Goal: Information Seeking & Learning: Learn about a topic

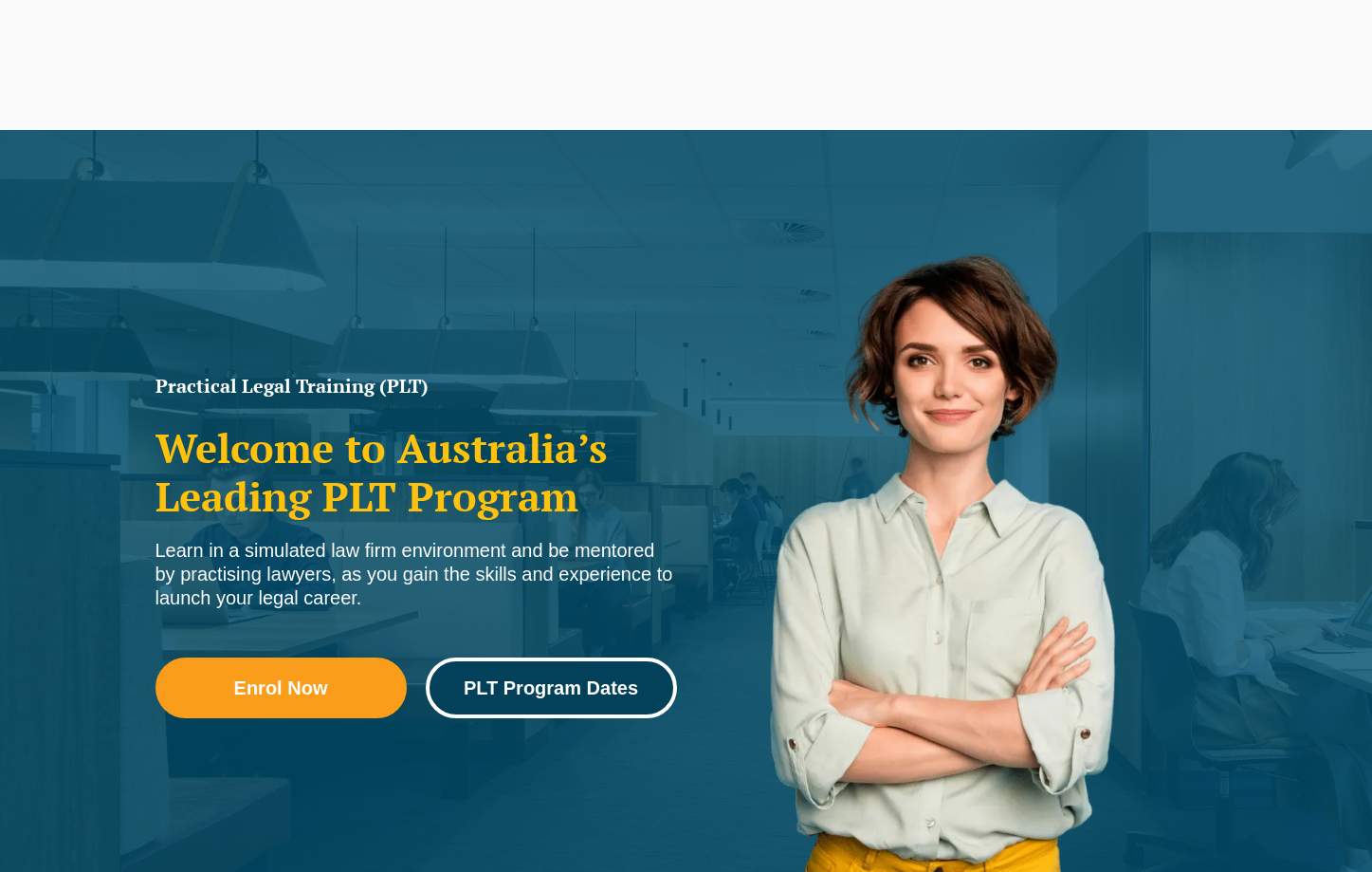
click at [555, 685] on span "PLT Program Dates" at bounding box center [551, 687] width 174 height 18
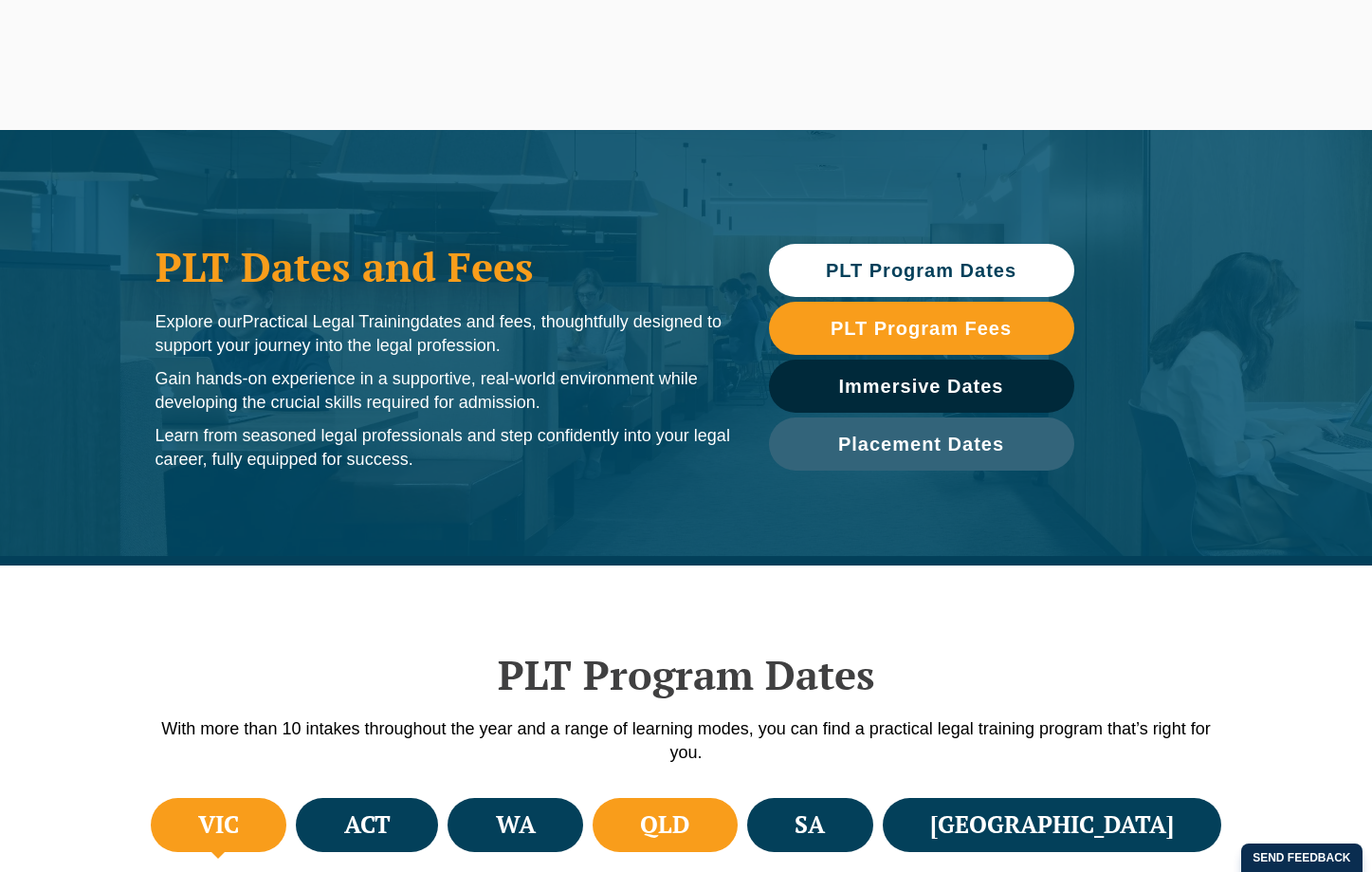
click at [690, 809] on h4 "QLD" at bounding box center [665, 824] width 50 height 31
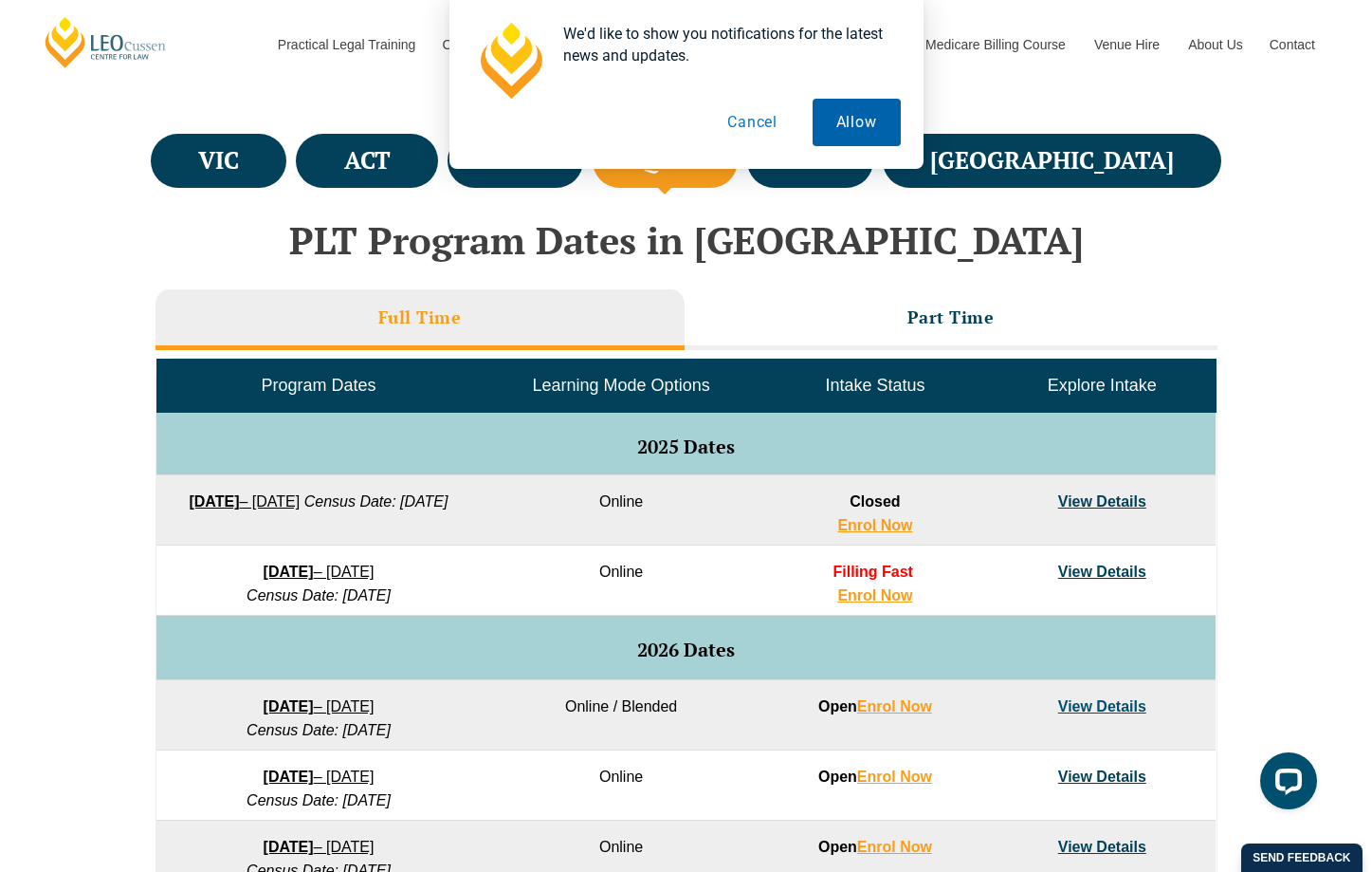
click at [853, 104] on button "Allow" at bounding box center [856, 122] width 89 height 48
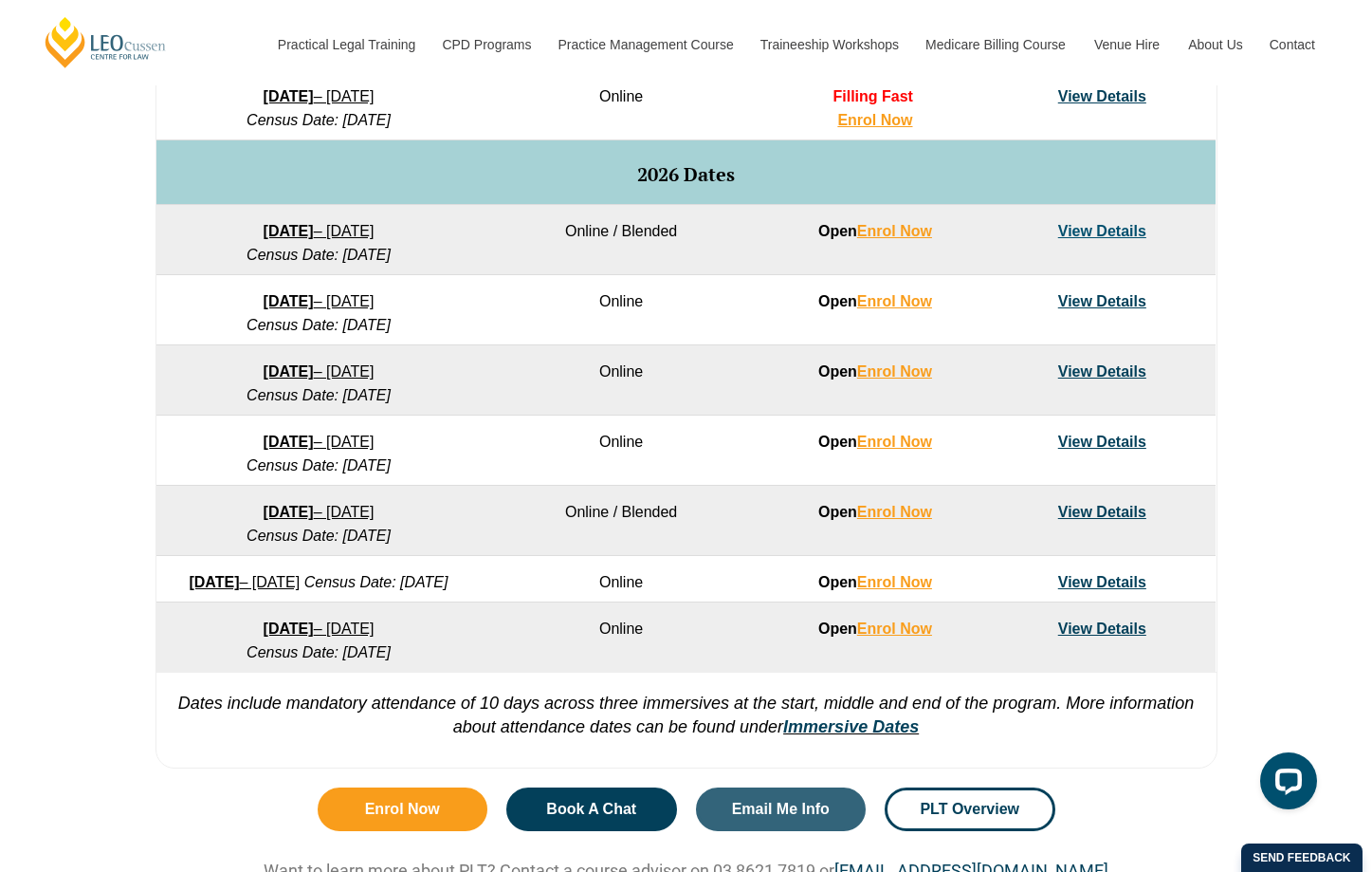
scroll to position [1139, 0]
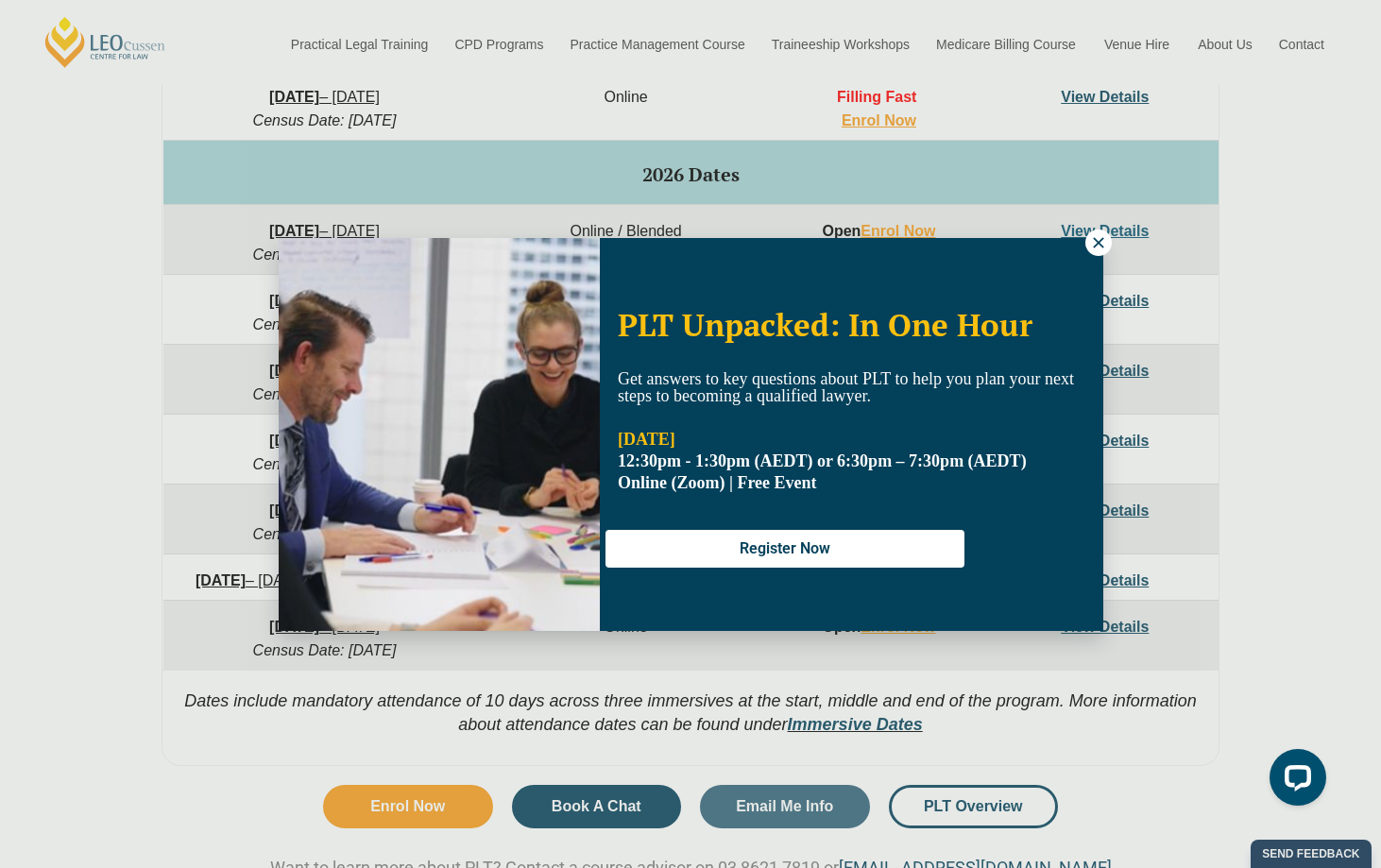
click at [1103, 240] on icon at bounding box center [1099, 243] width 17 height 17
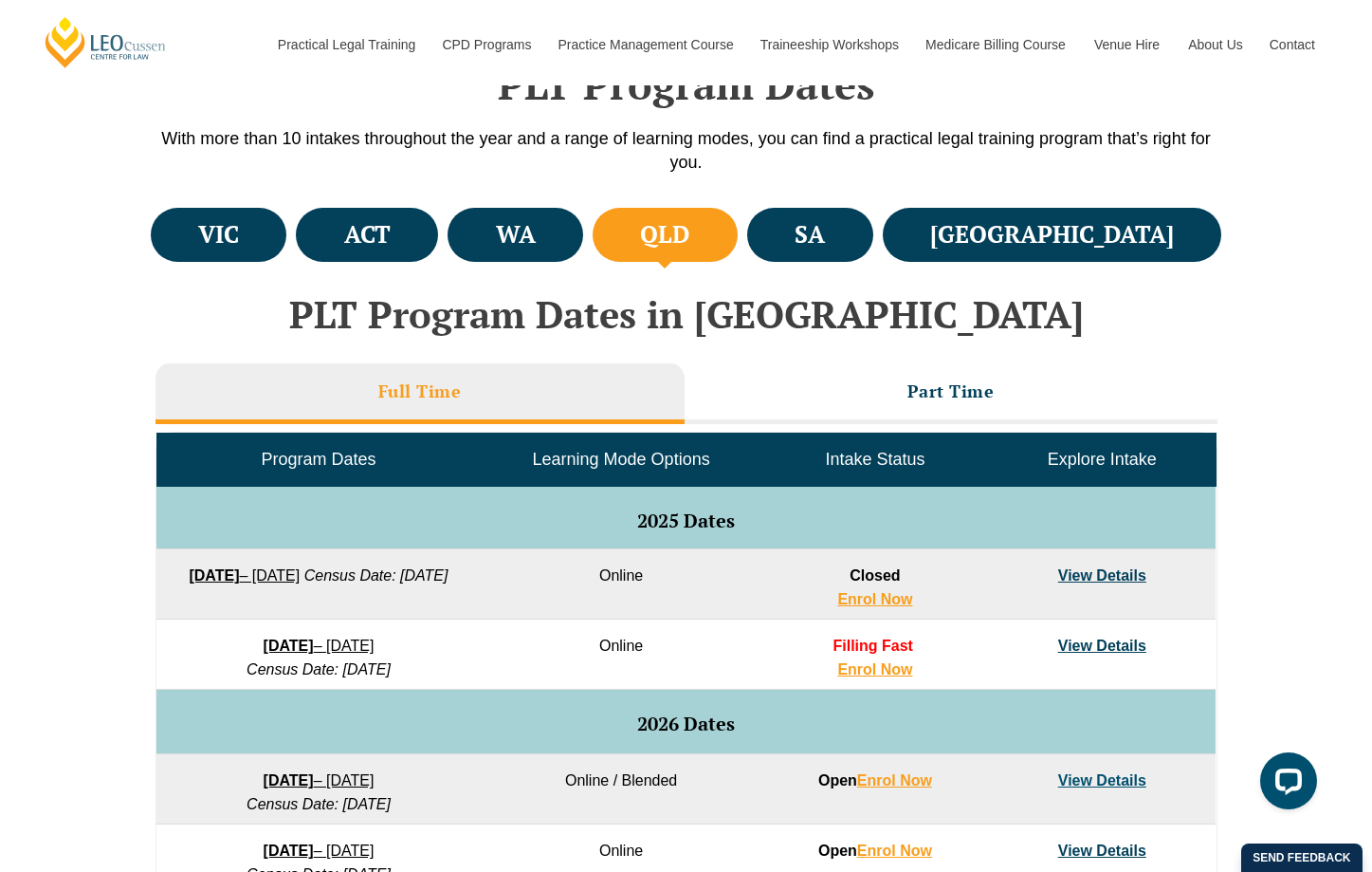
scroll to position [759, 0]
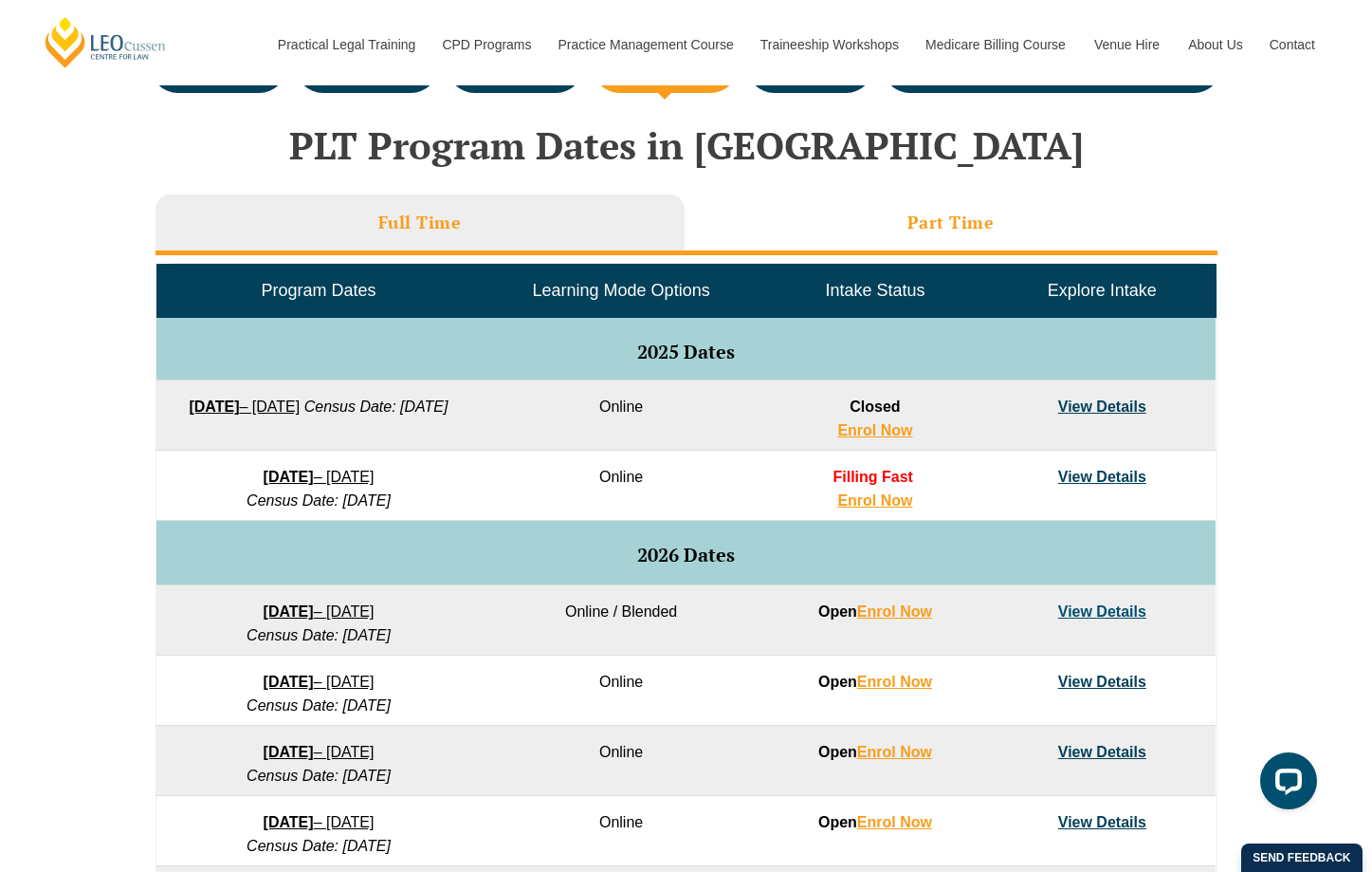
click at [902, 220] on li "Part Time" at bounding box center [952, 225] width 533 height 60
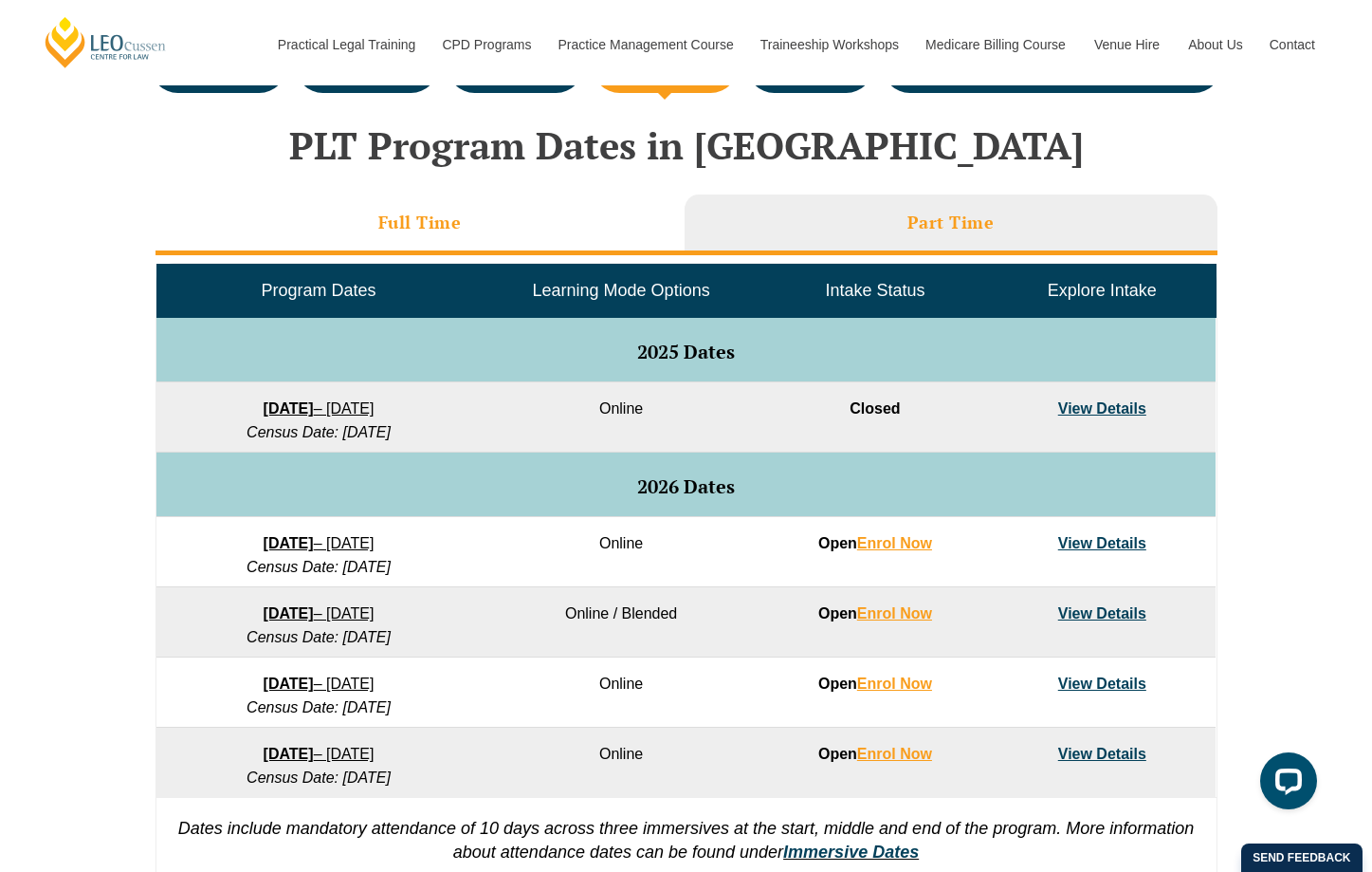
click at [517, 209] on li "Full Time" at bounding box center [420, 225] width 529 height 60
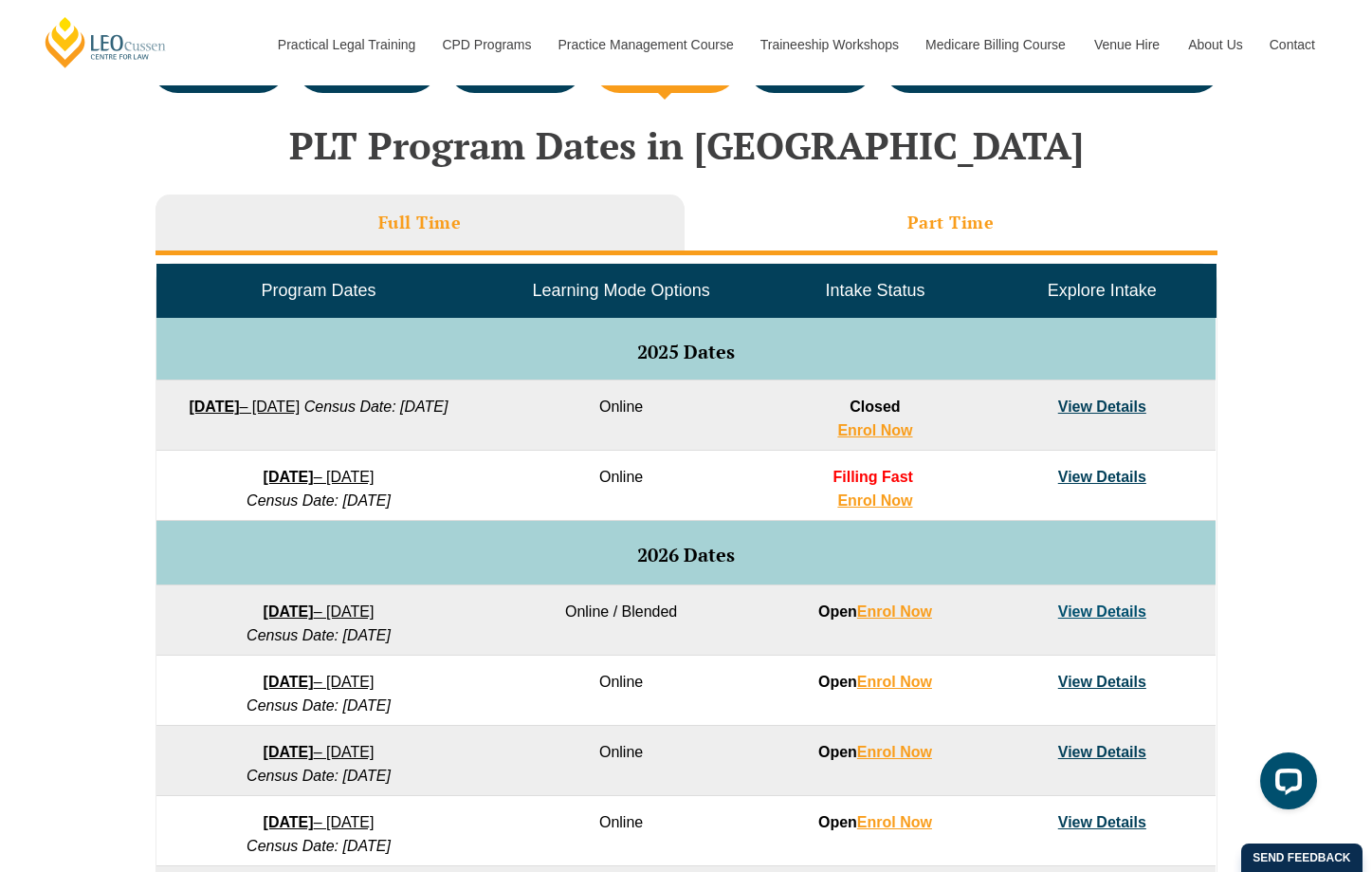
click at [849, 215] on li "Part Time" at bounding box center [952, 225] width 533 height 60
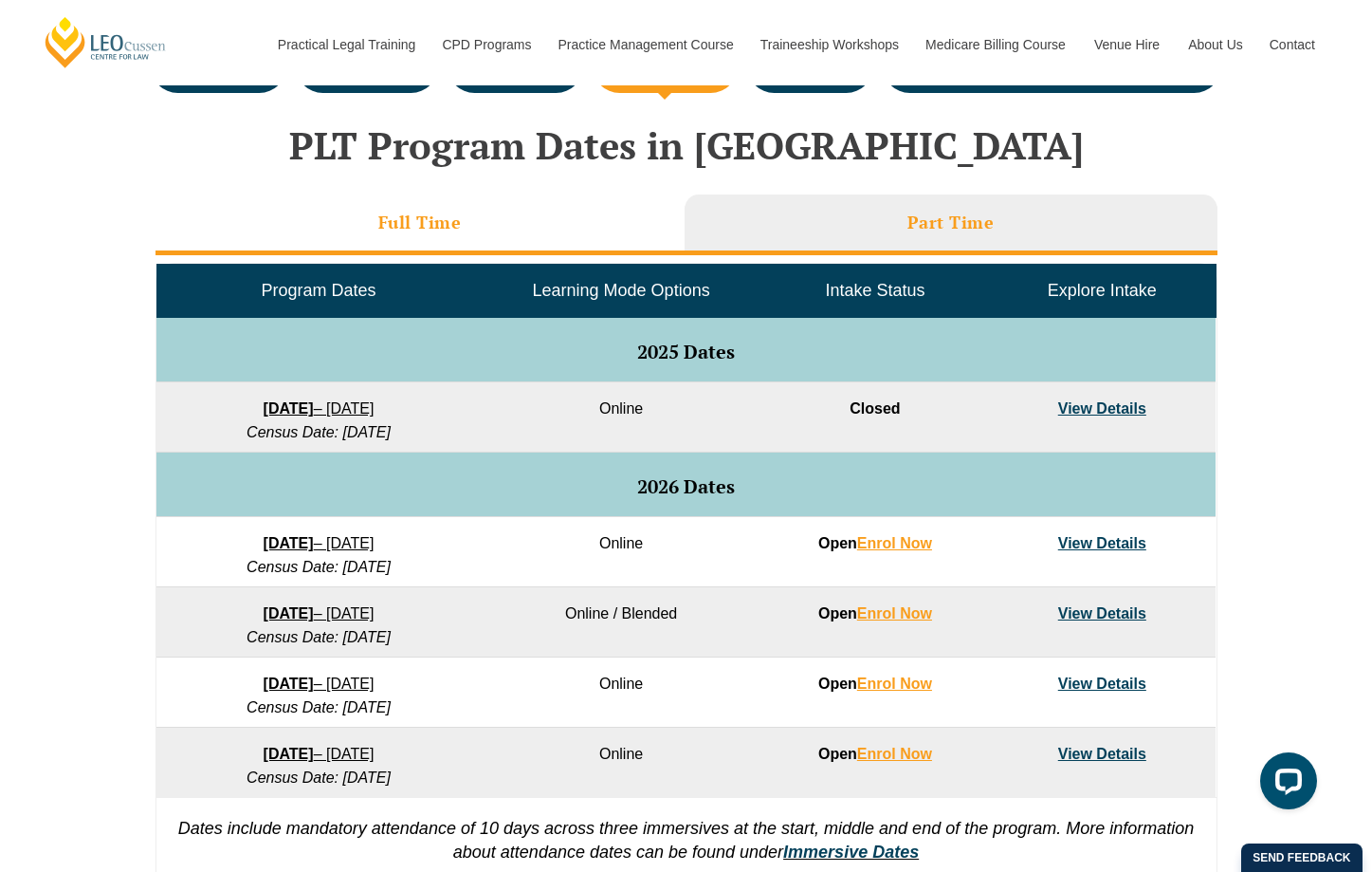
click at [460, 211] on h3 "Full Time" at bounding box center [420, 222] width 84 height 21
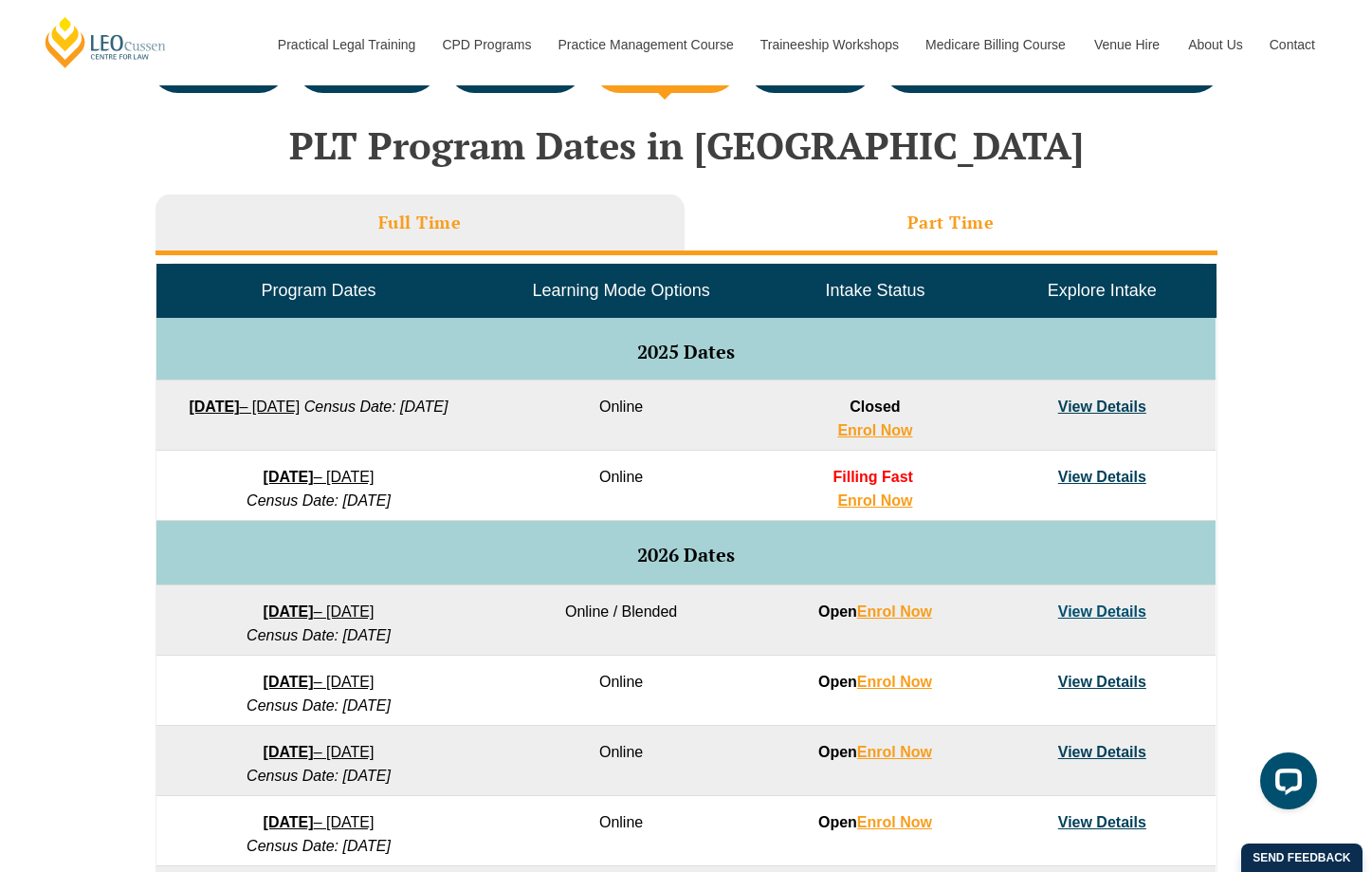
click at [892, 211] on li "Part Time" at bounding box center [952, 225] width 533 height 60
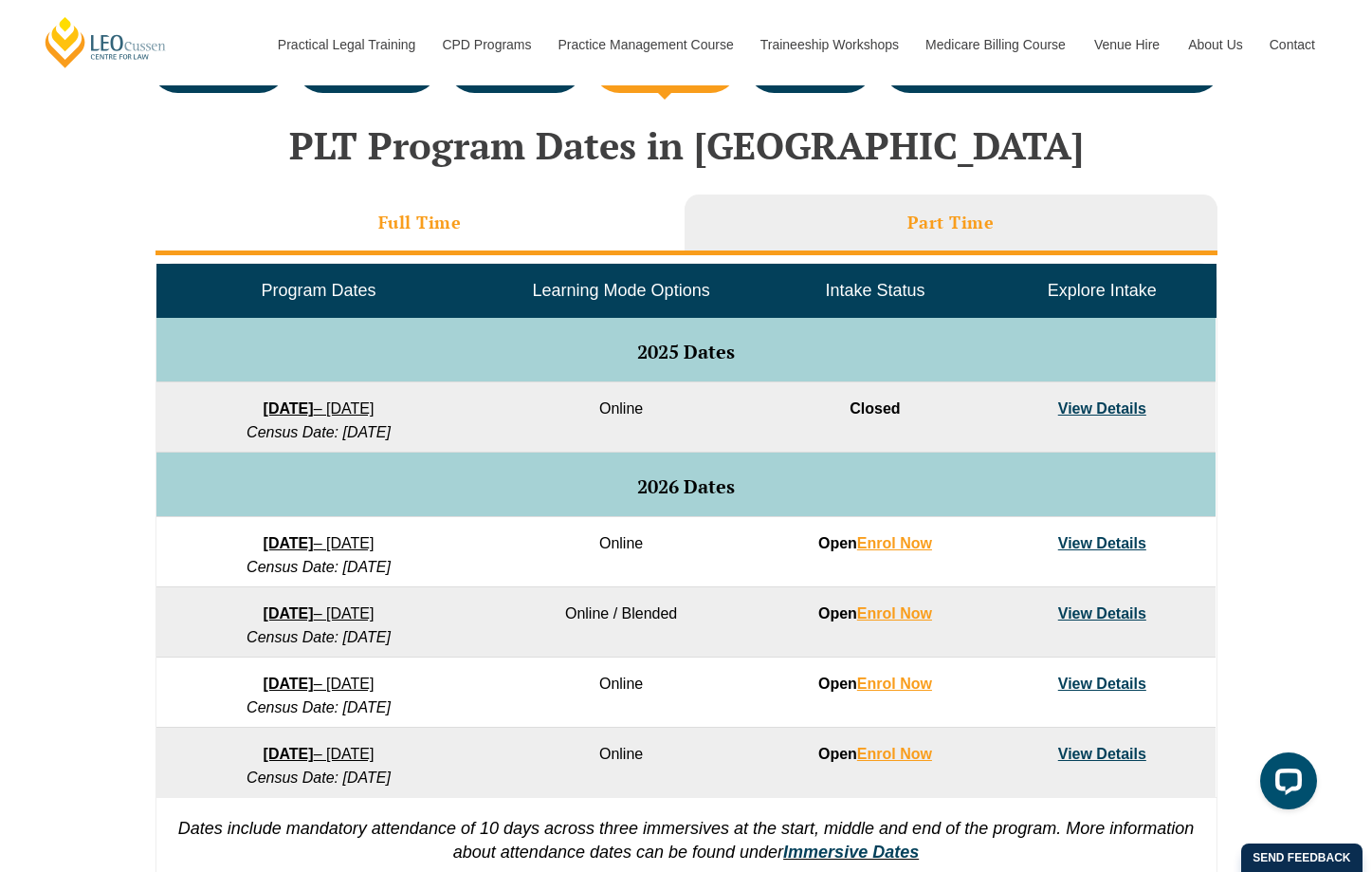
click at [558, 217] on li "Full Time" at bounding box center [420, 225] width 529 height 60
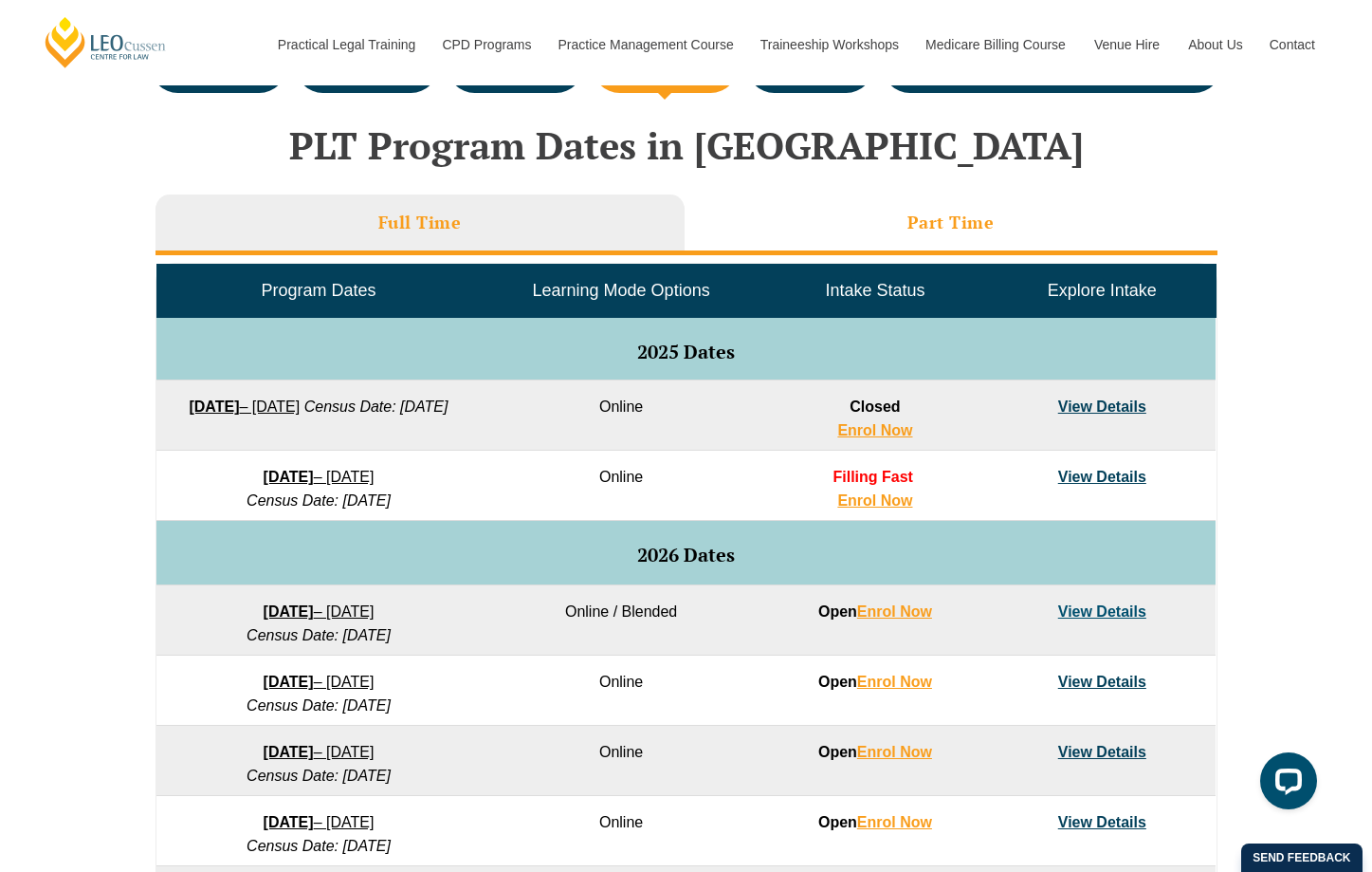
click at [956, 212] on h3 "Part Time" at bounding box center [952, 222] width 88 height 21
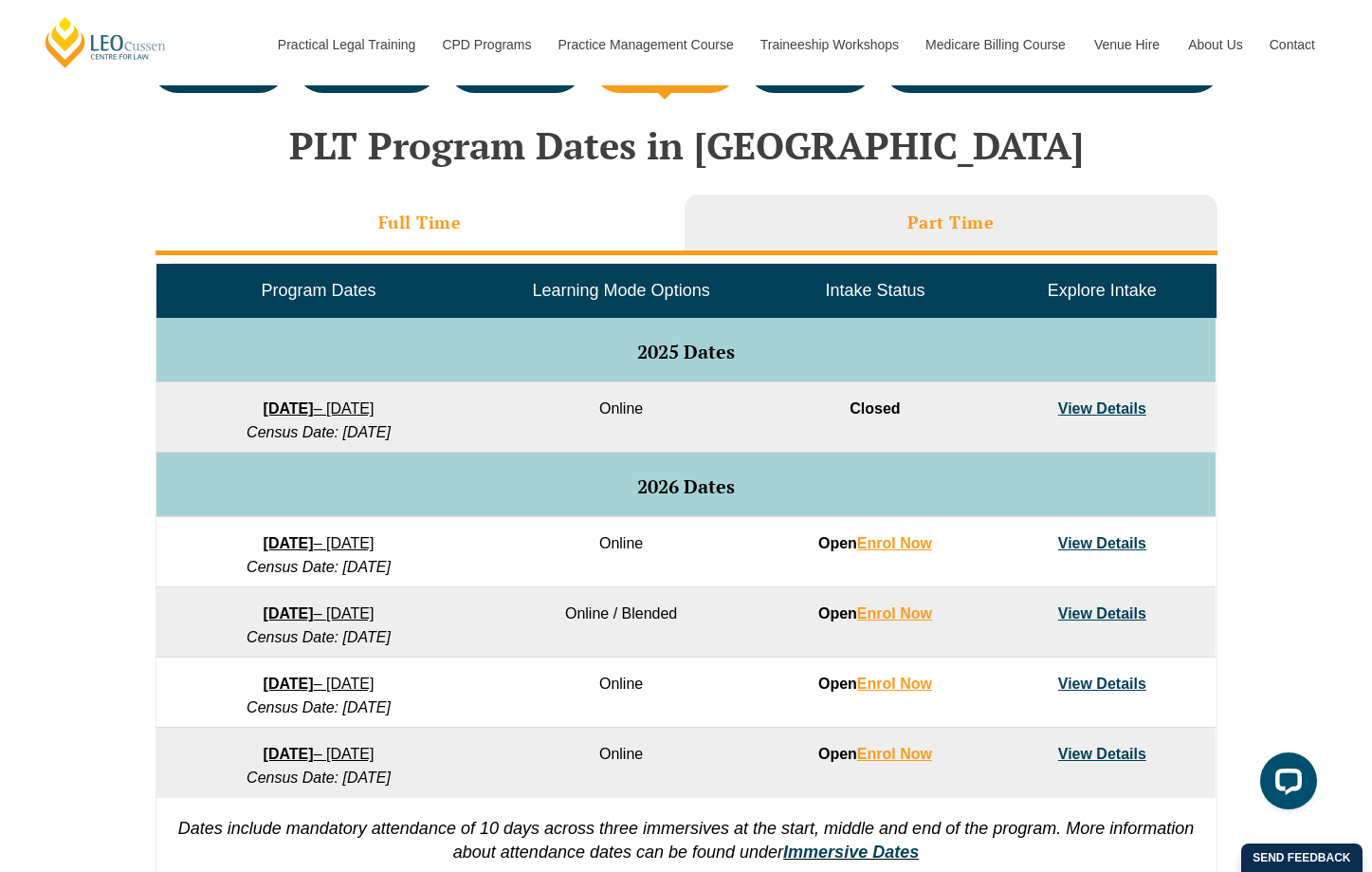
click at [408, 236] on li "Full Time" at bounding box center [420, 225] width 529 height 60
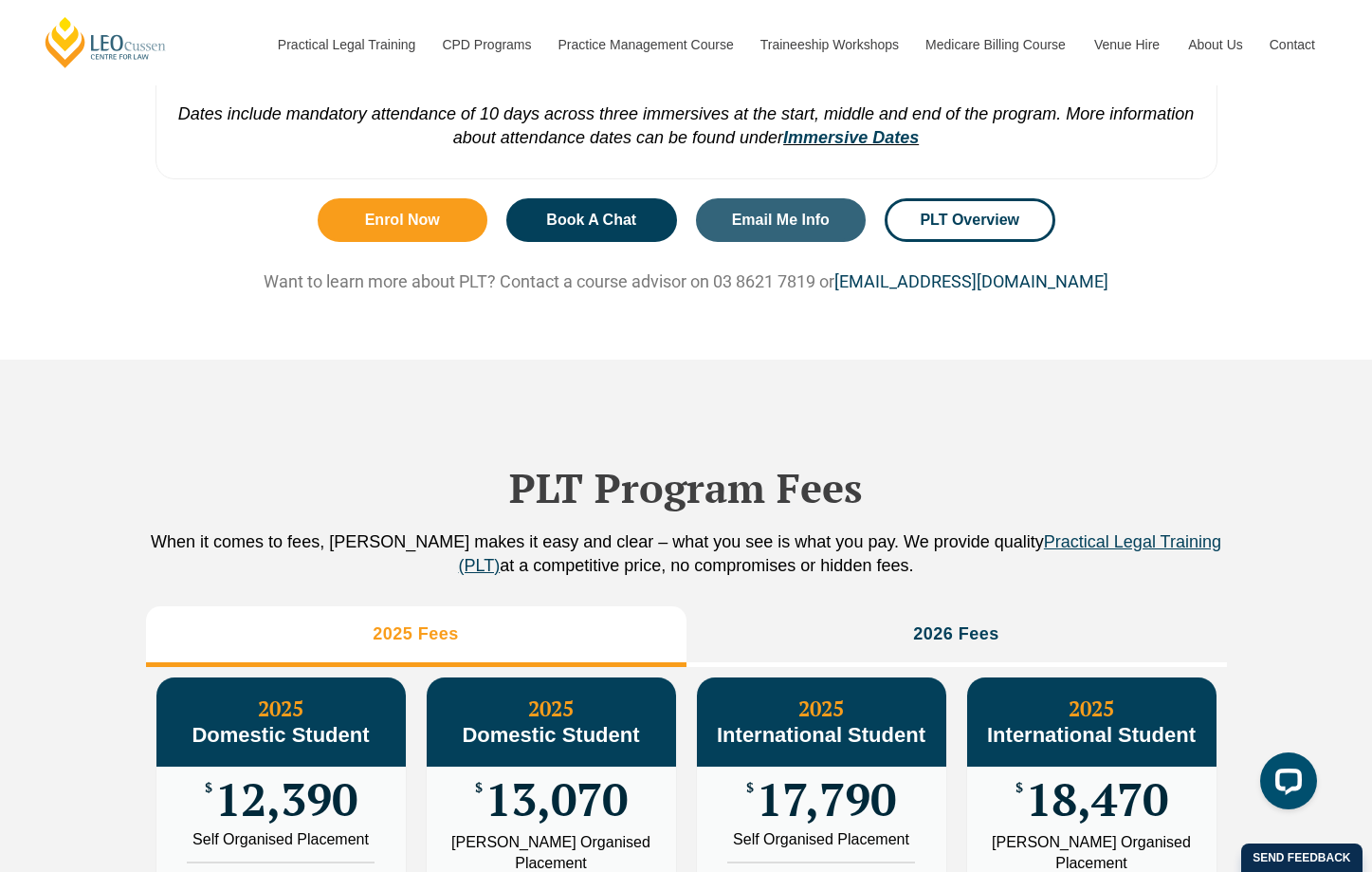
scroll to position [1897, 0]
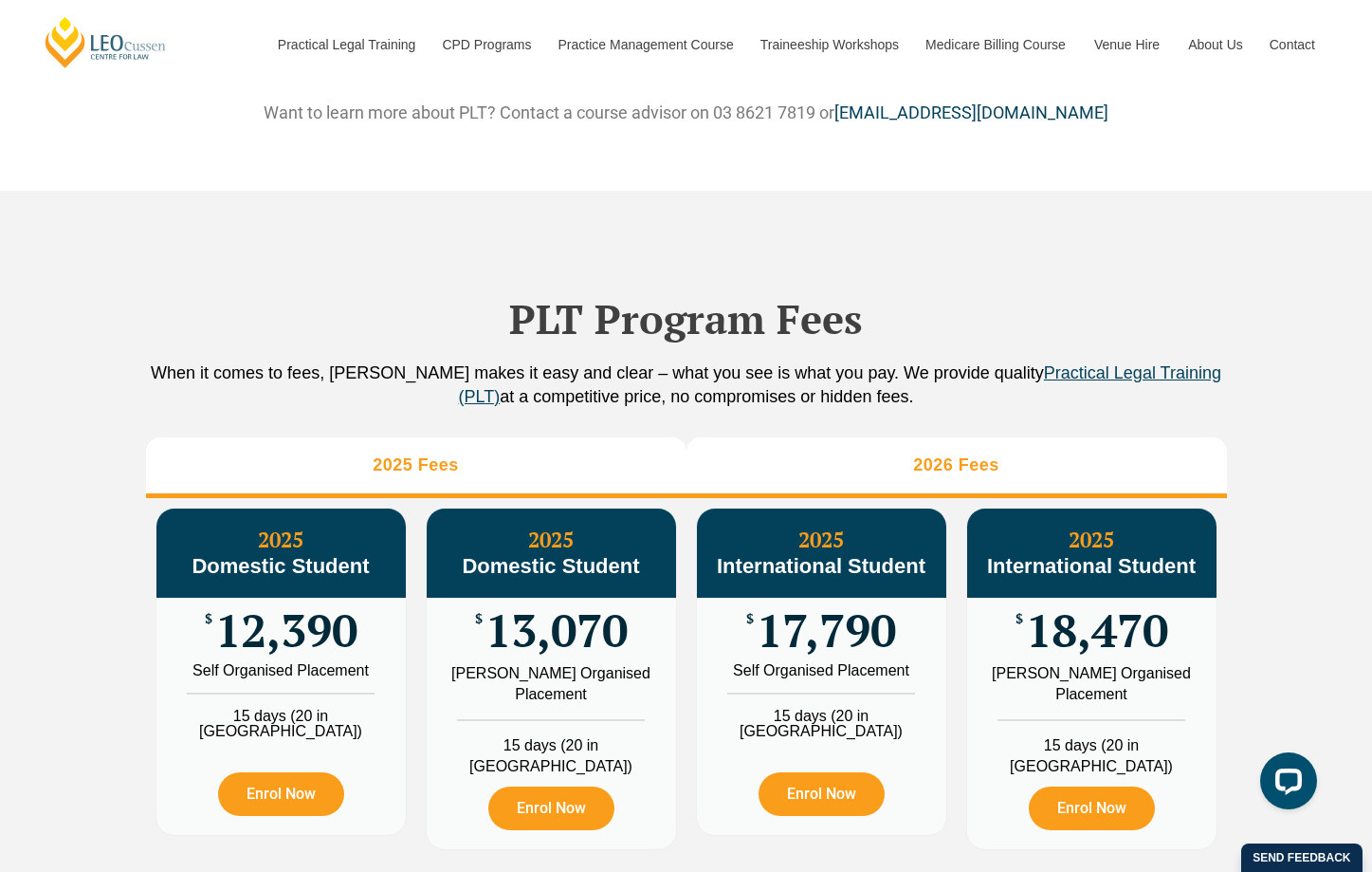
click at [951, 476] on h3 "2026 Fees" at bounding box center [957, 465] width 87 height 21
click at [580, 498] on li "2025 Fees" at bounding box center [416, 467] width 541 height 60
click at [814, 498] on li "2026 Fees" at bounding box center [957, 467] width 541 height 60
click at [564, 479] on li "2025 Fees" at bounding box center [416, 467] width 541 height 60
click at [795, 479] on li "2026 Fees" at bounding box center [957, 467] width 541 height 60
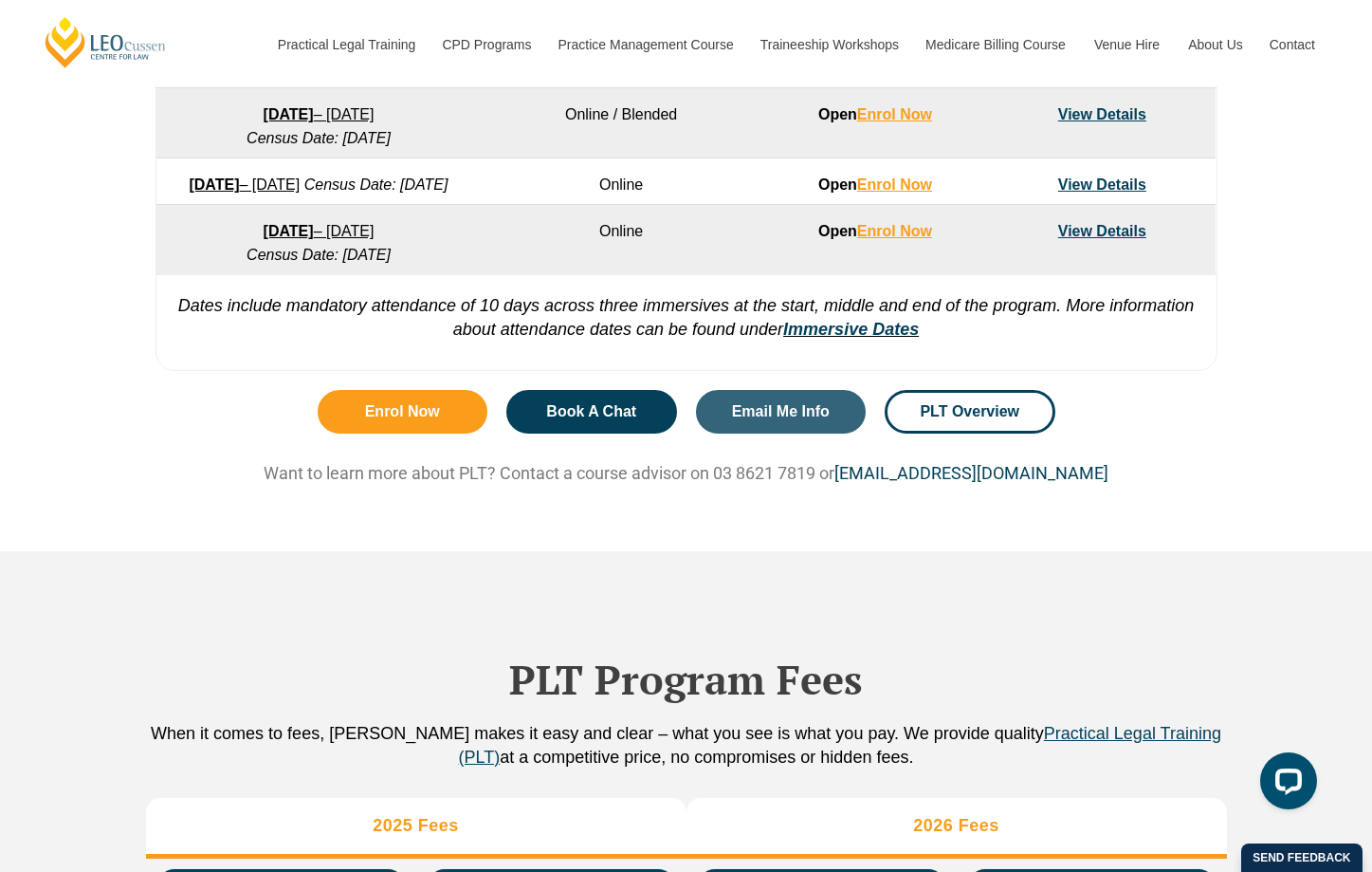
scroll to position [1802, 0]
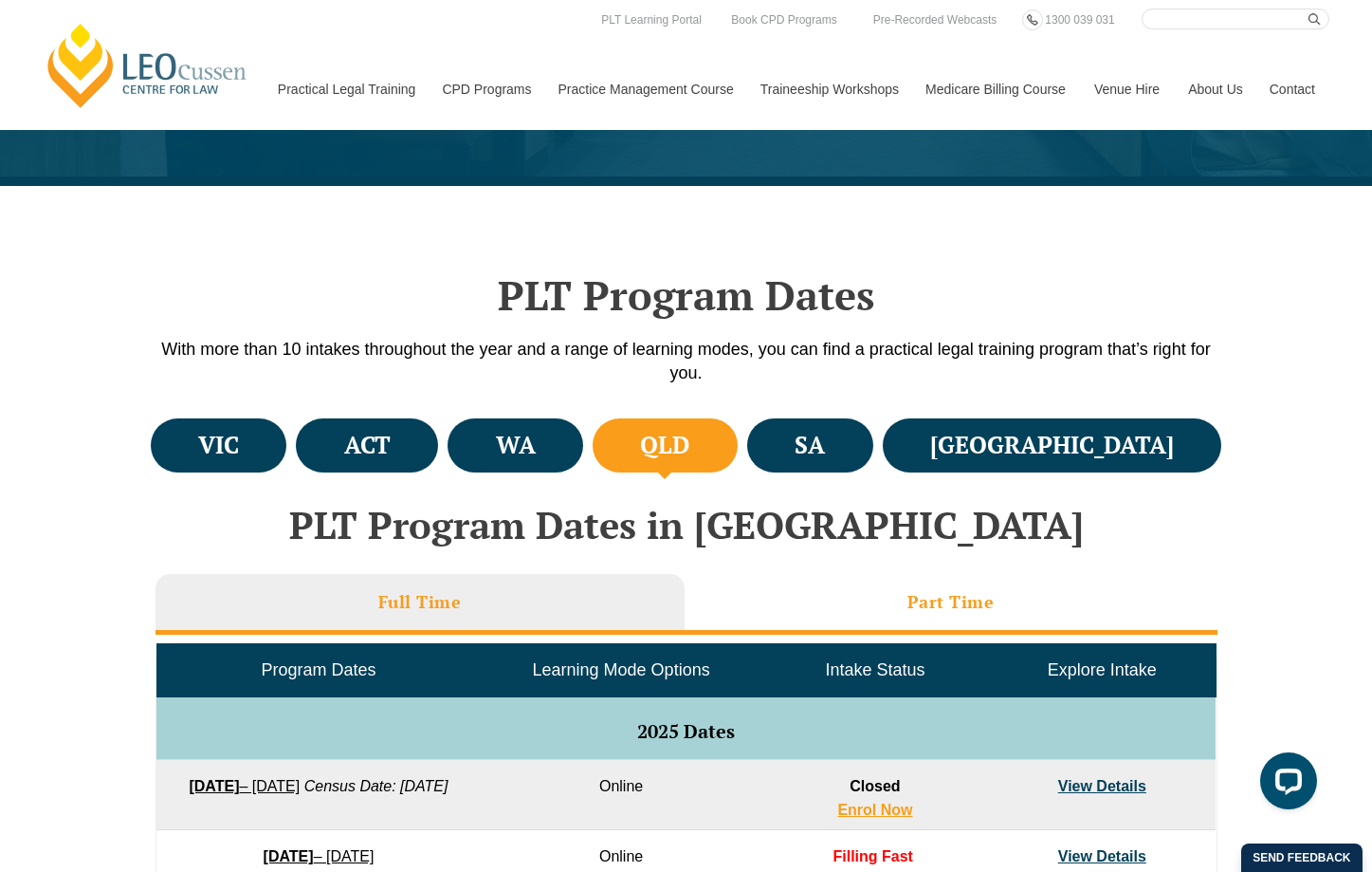
click at [745, 598] on li "Part Time" at bounding box center [952, 604] width 533 height 60
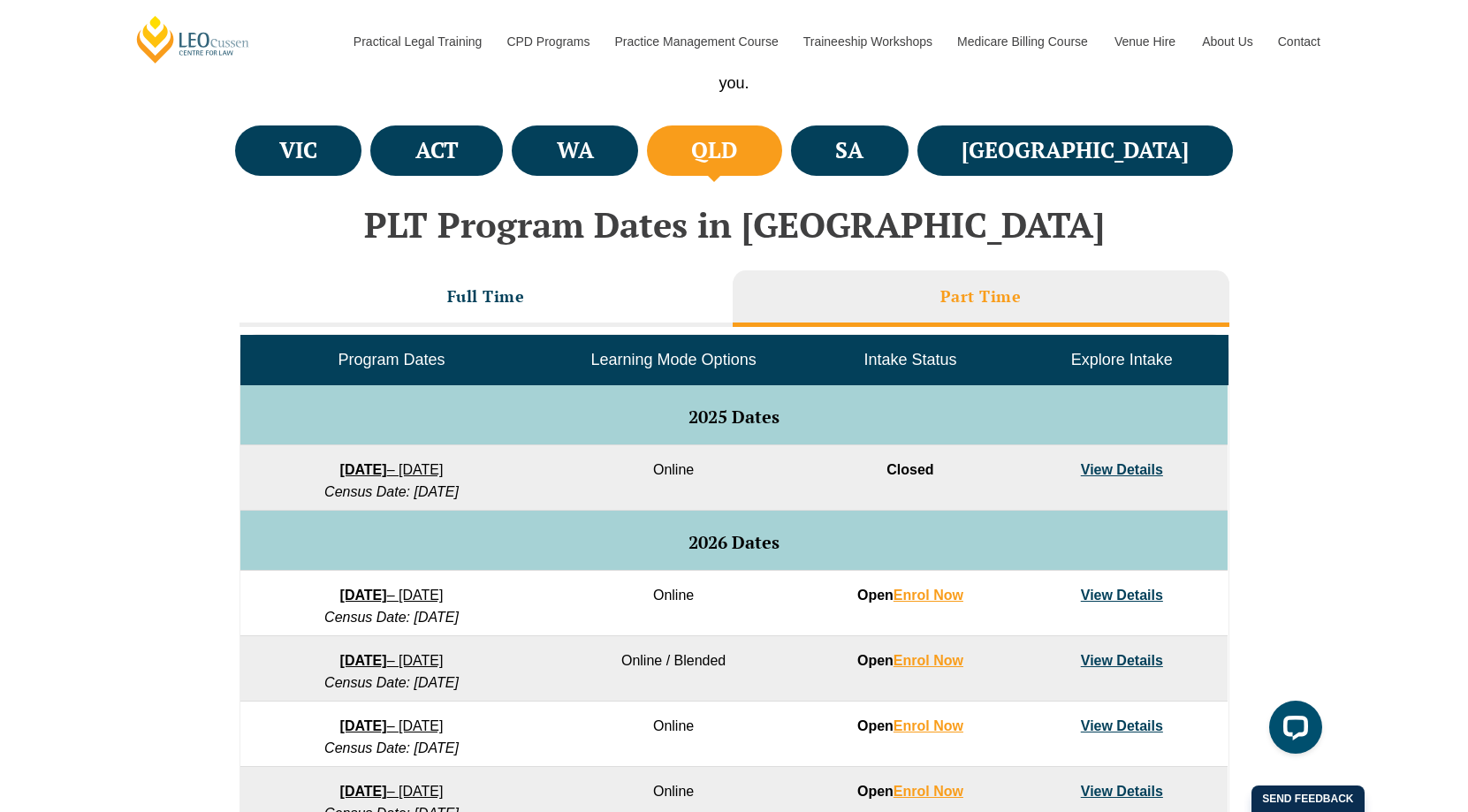
scroll to position [618, 0]
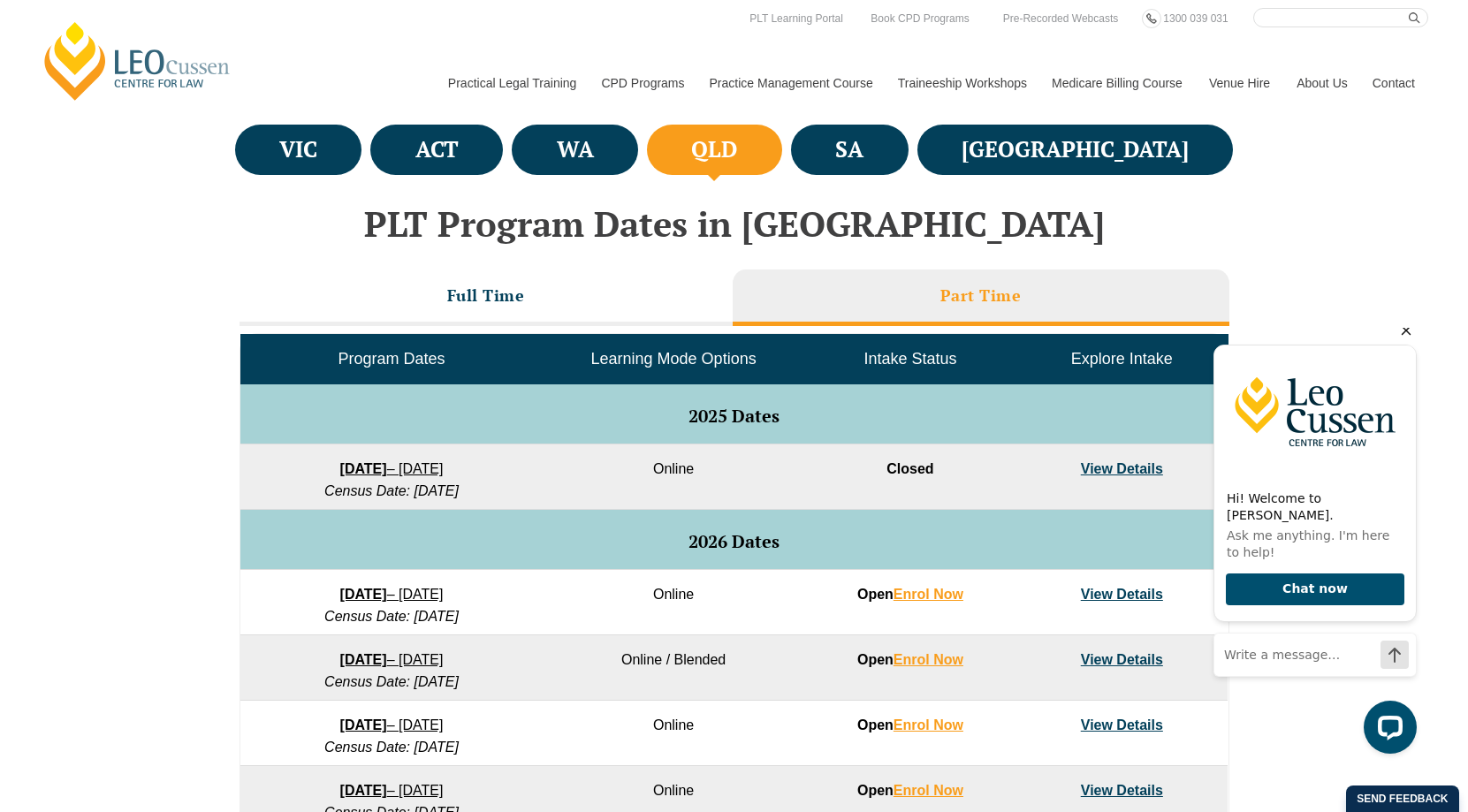
click at [1278, 335] on icon "Hide greeting" at bounding box center [1406, 331] width 10 height 10
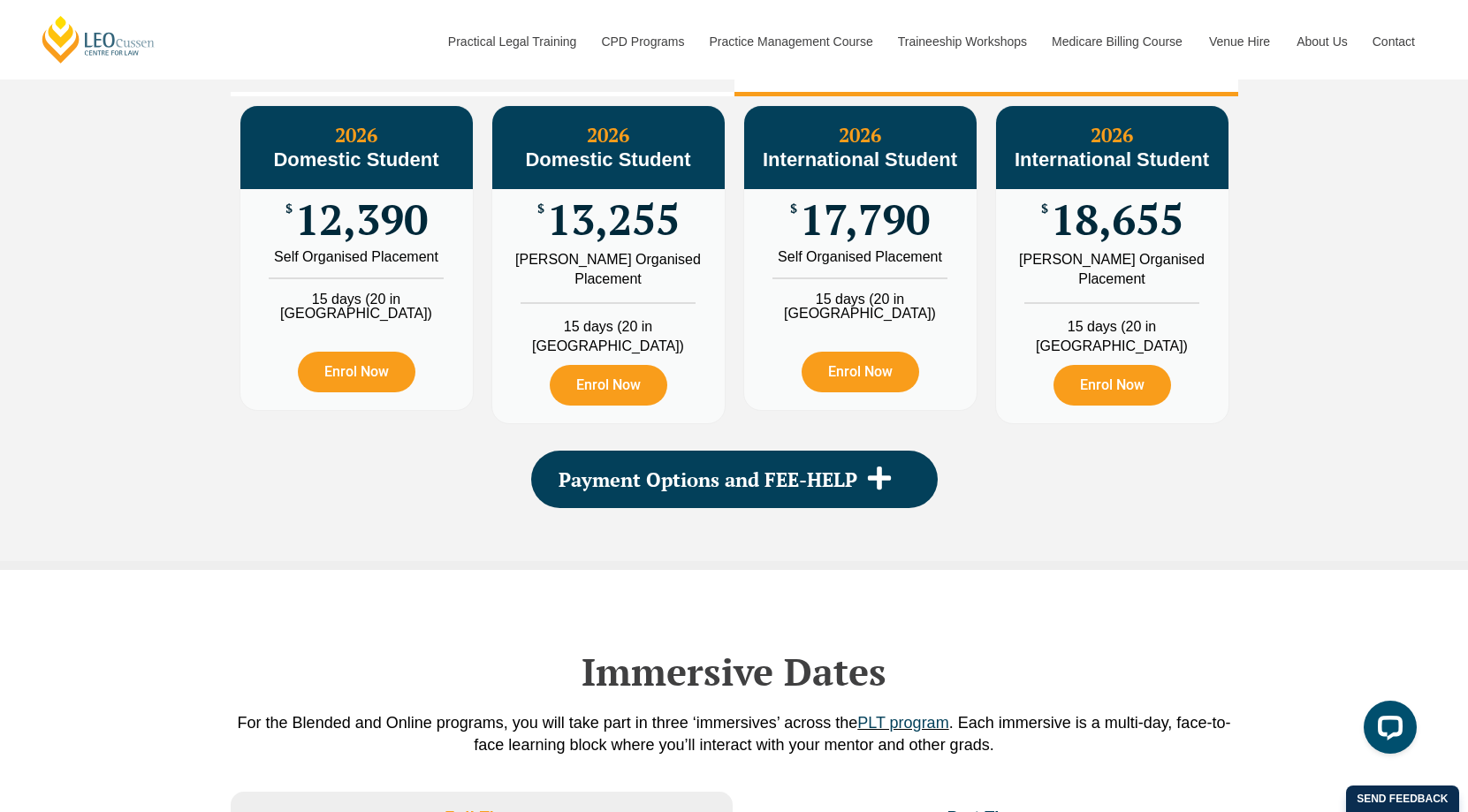
scroll to position [2032, 0]
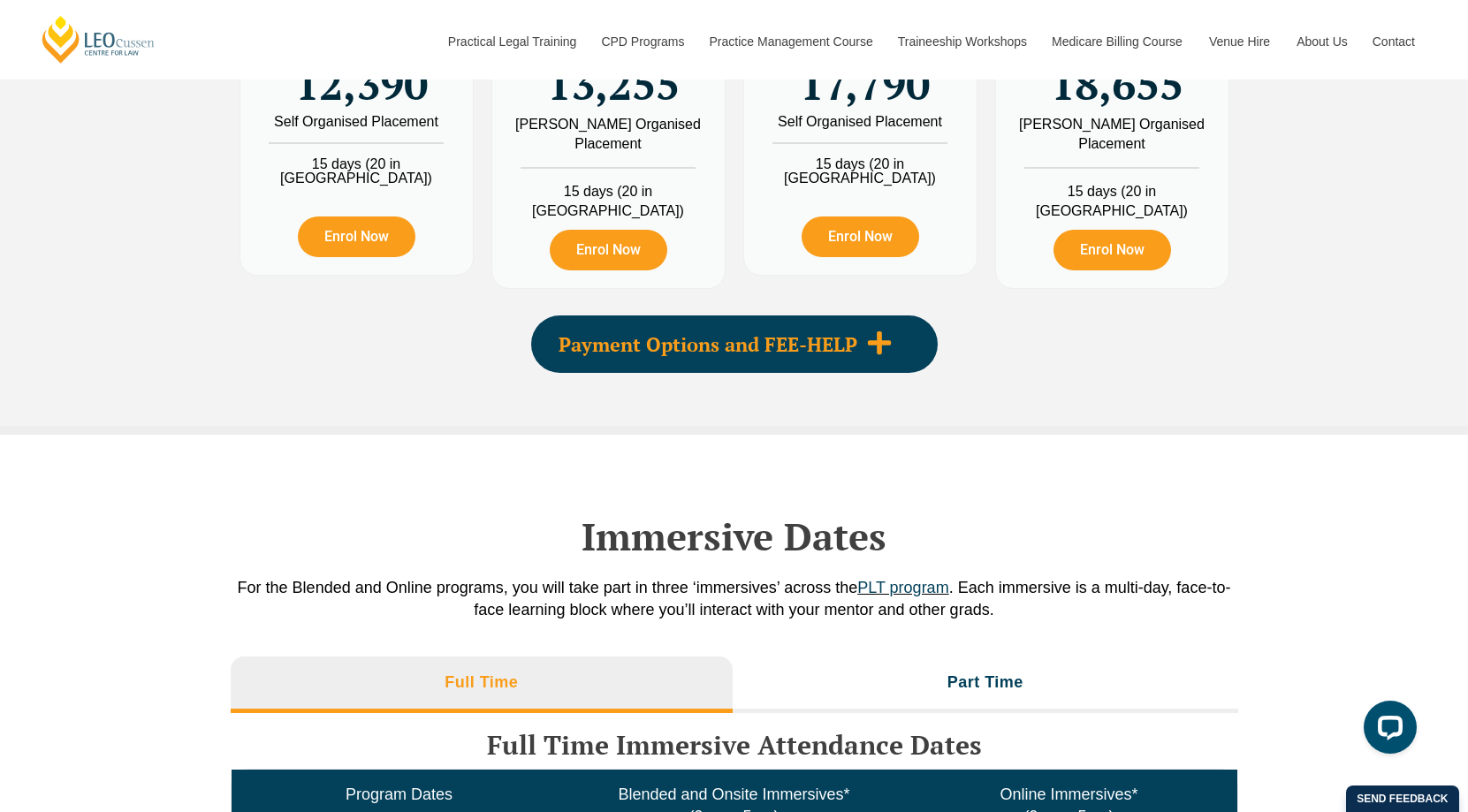
click at [905, 316] on div "Payment Options and FEE-HELP" at bounding box center [734, 343] width 406 height 57
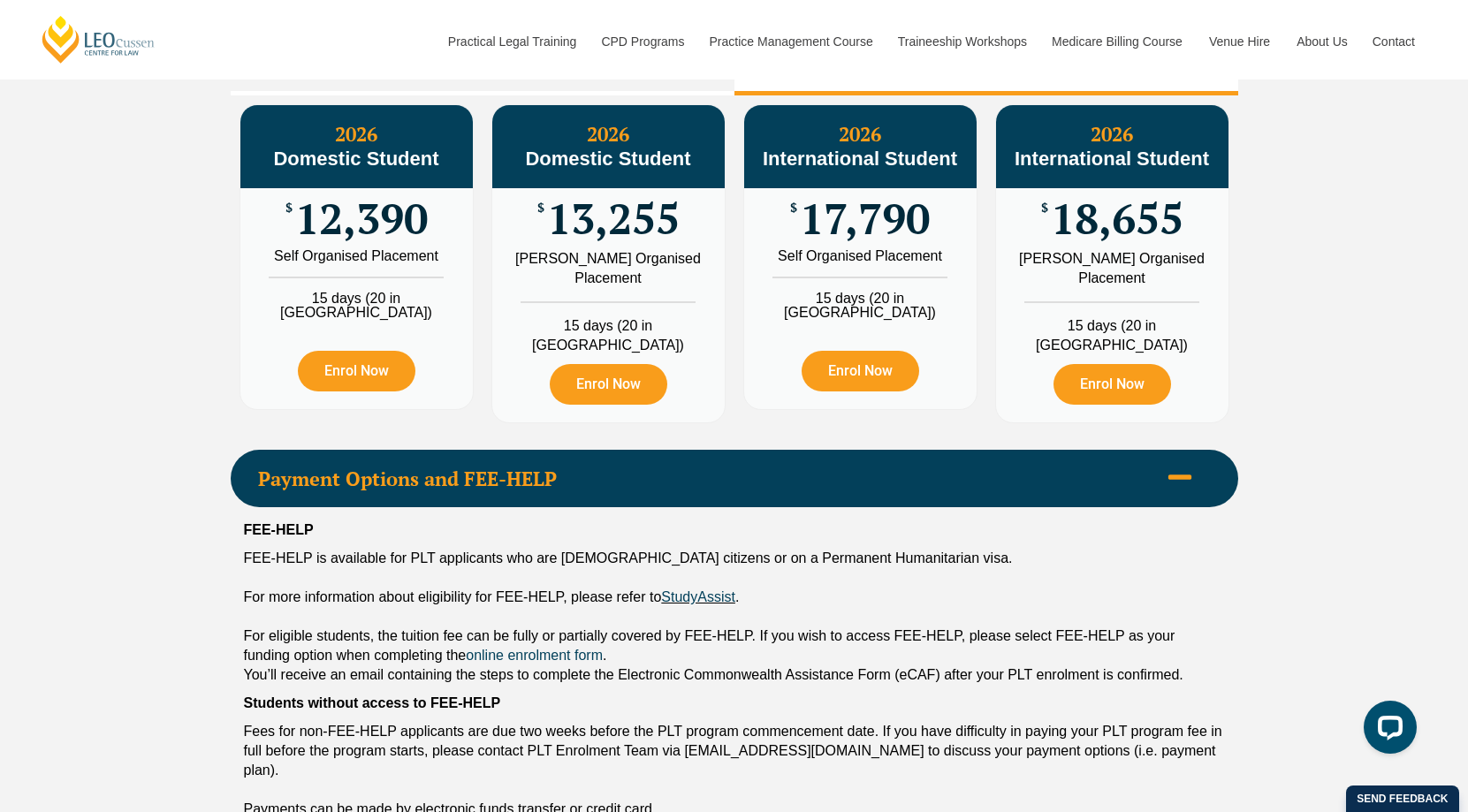
scroll to position [1855, 0]
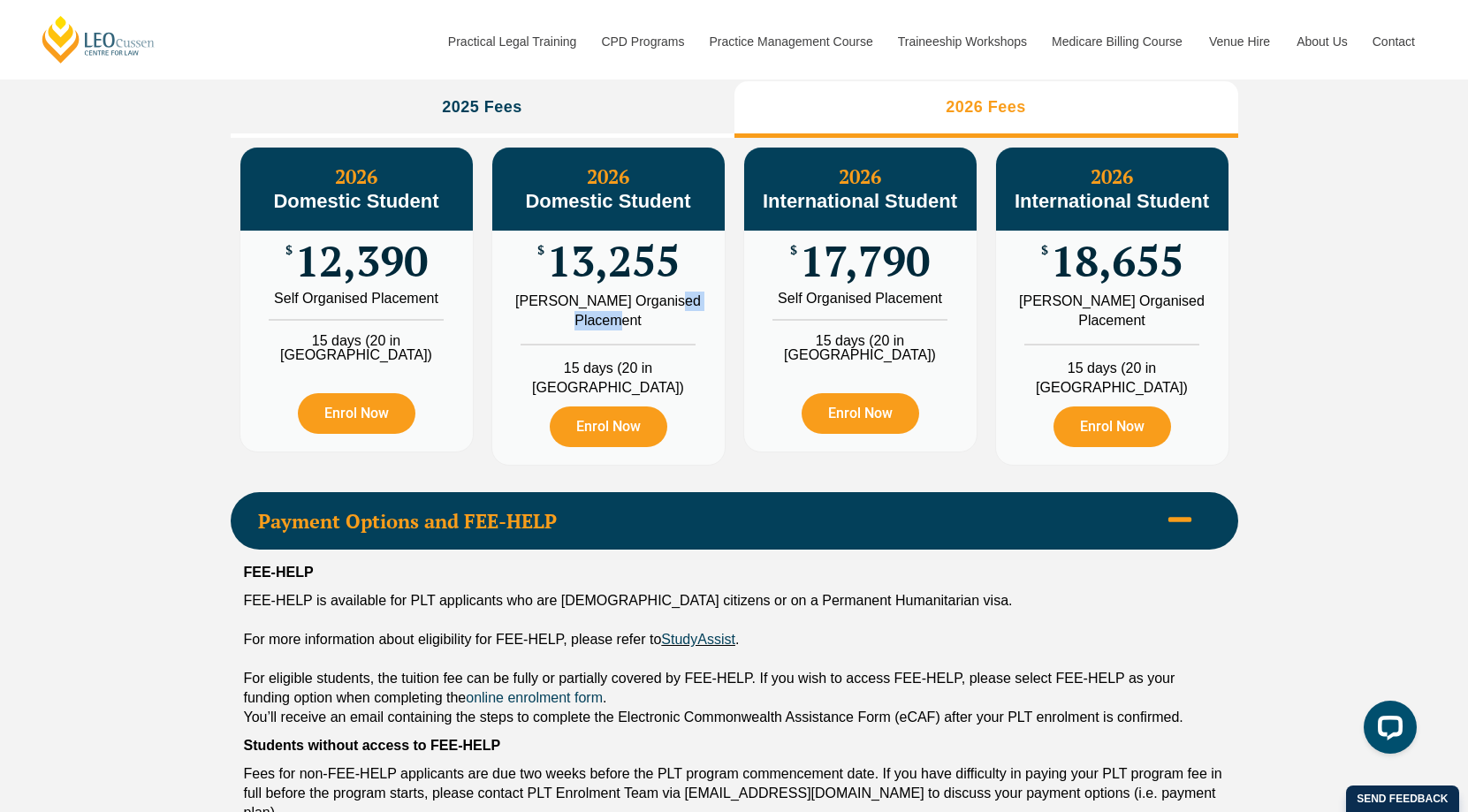
drag, startPoint x: 647, startPoint y: 320, endPoint x: 551, endPoint y: 312, distance: 96.3
click at [551, 312] on div "Leo Cussen Organised Placement" at bounding box center [608, 311] width 206 height 39
drag, startPoint x: 753, startPoint y: 704, endPoint x: 717, endPoint y: 650, distance: 64.9
click at [753, 710] on span "You’ll receive an email containing the steps to complete the Electronic Commonw…" at bounding box center [714, 717] width 939 height 15
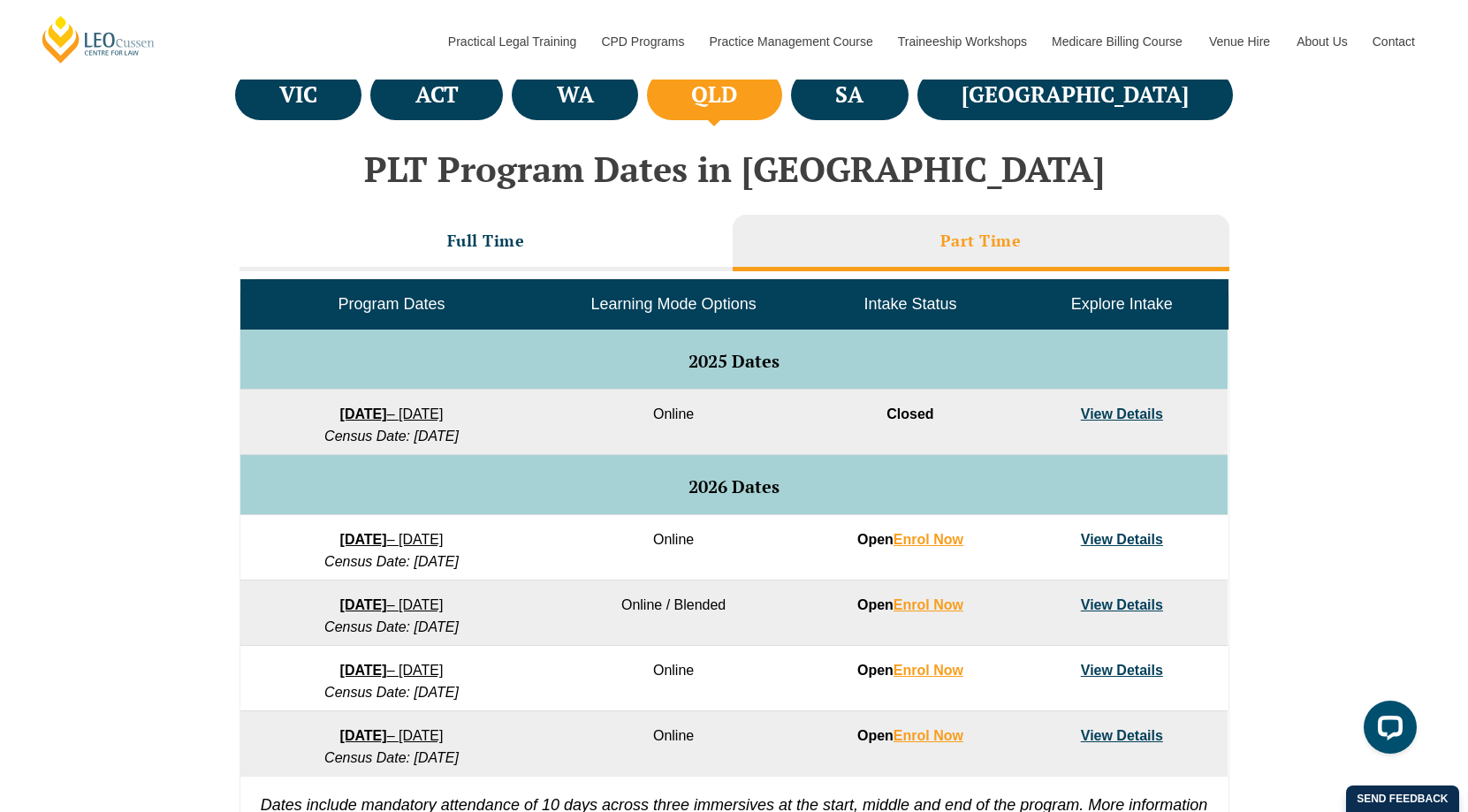
scroll to position [795, 0]
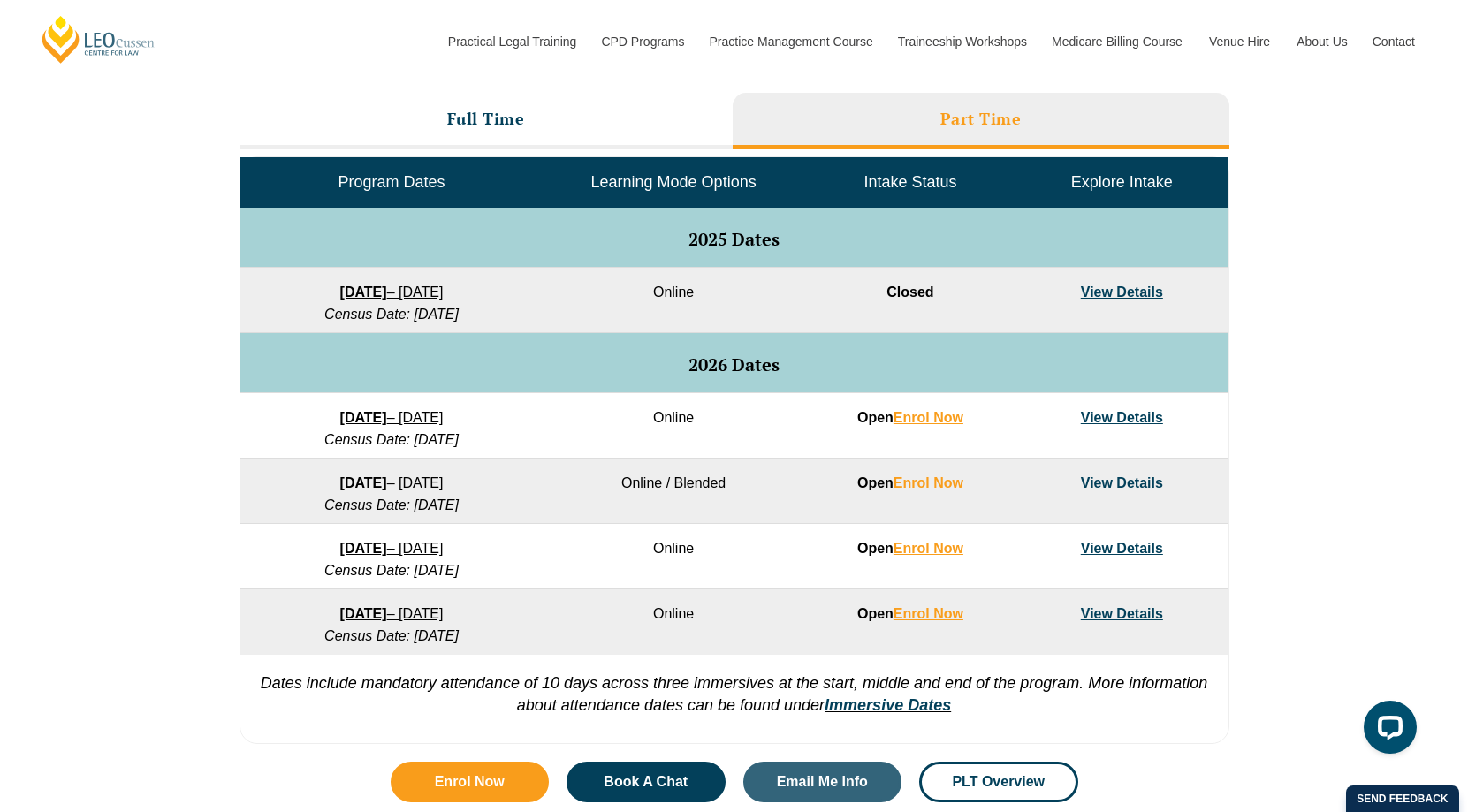
click at [1113, 427] on td "View Details" at bounding box center [1122, 426] width 211 height 65
click at [1116, 419] on link "View Details" at bounding box center [1122, 417] width 83 height 15
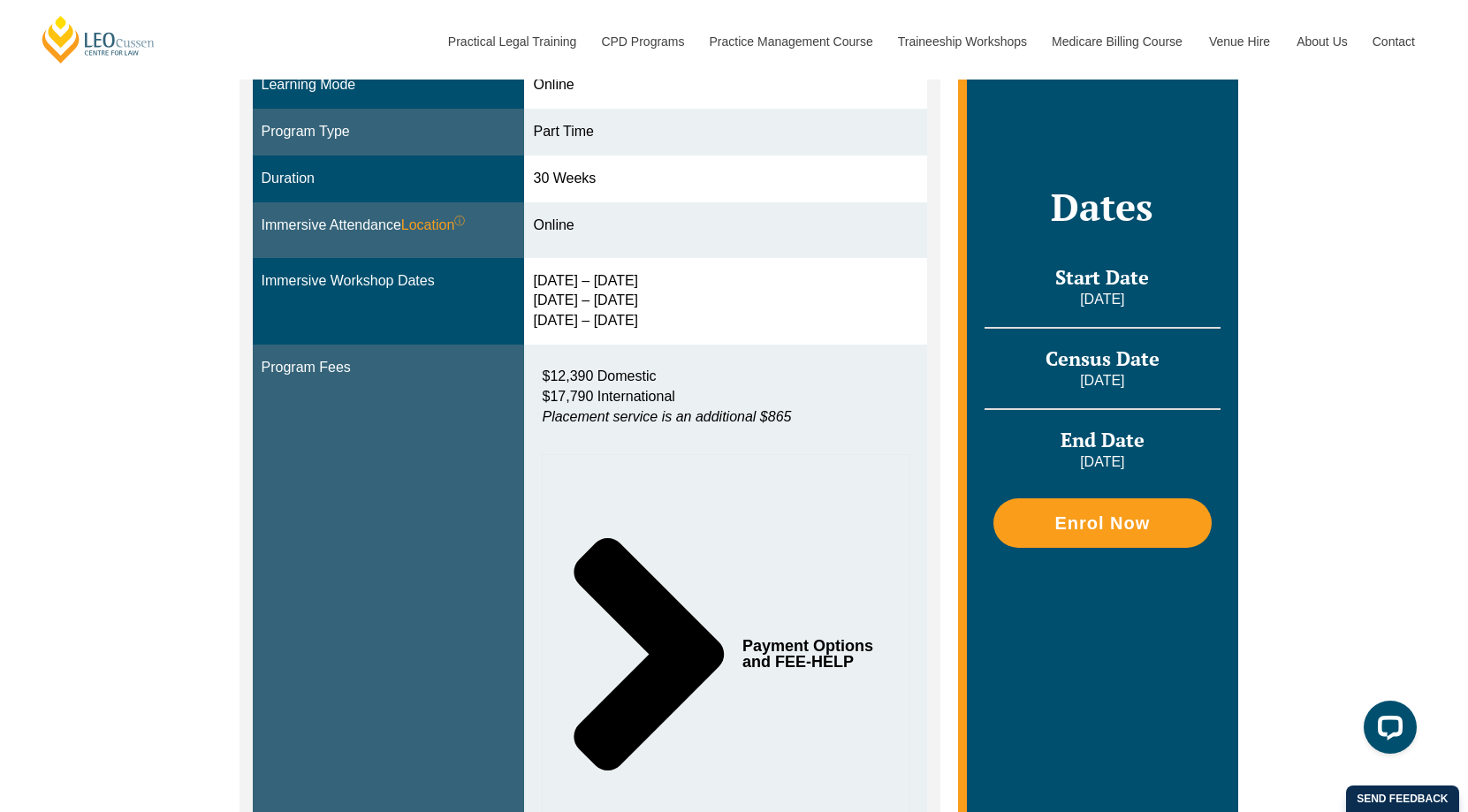
scroll to position [353, 0]
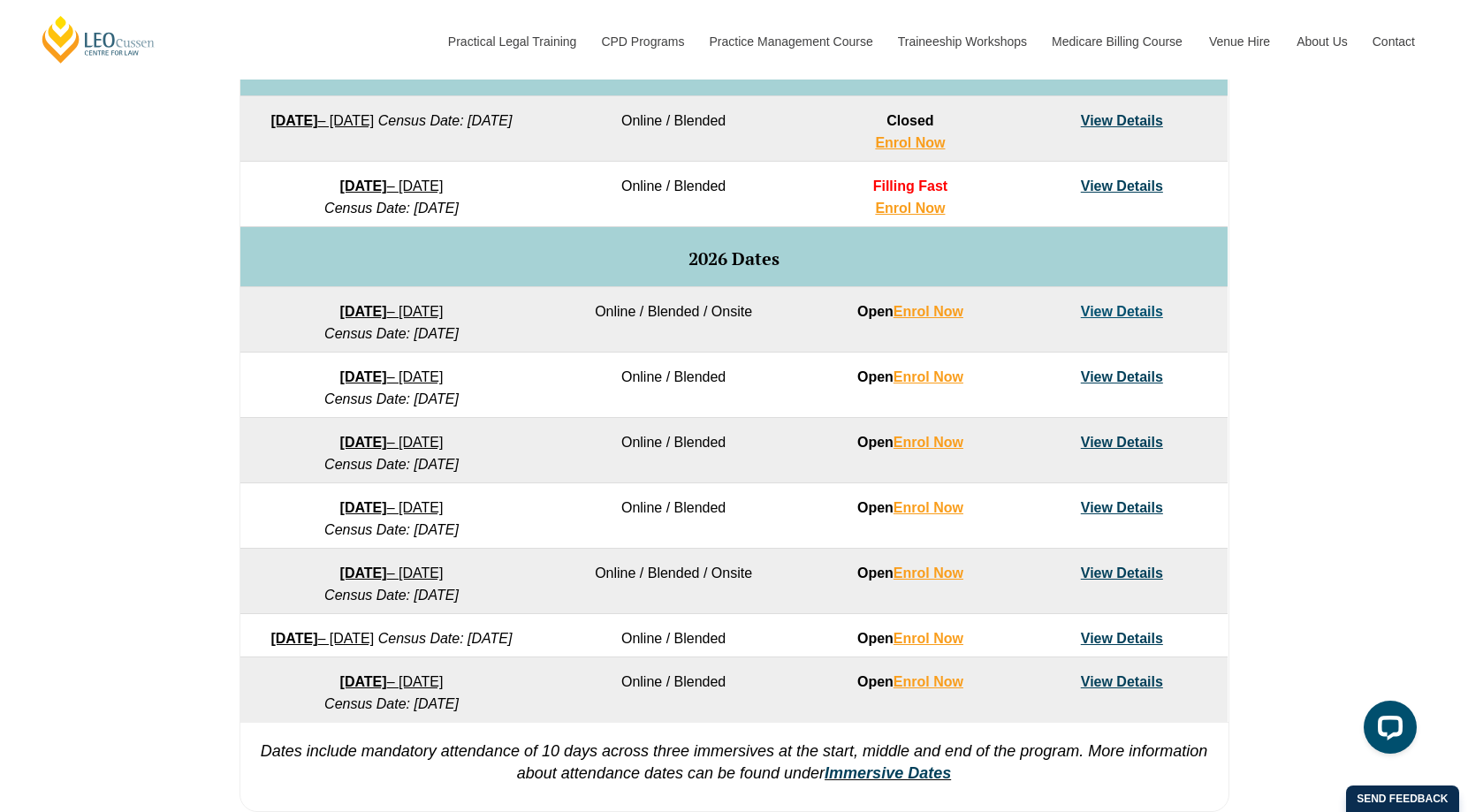
scroll to position [1325, 0]
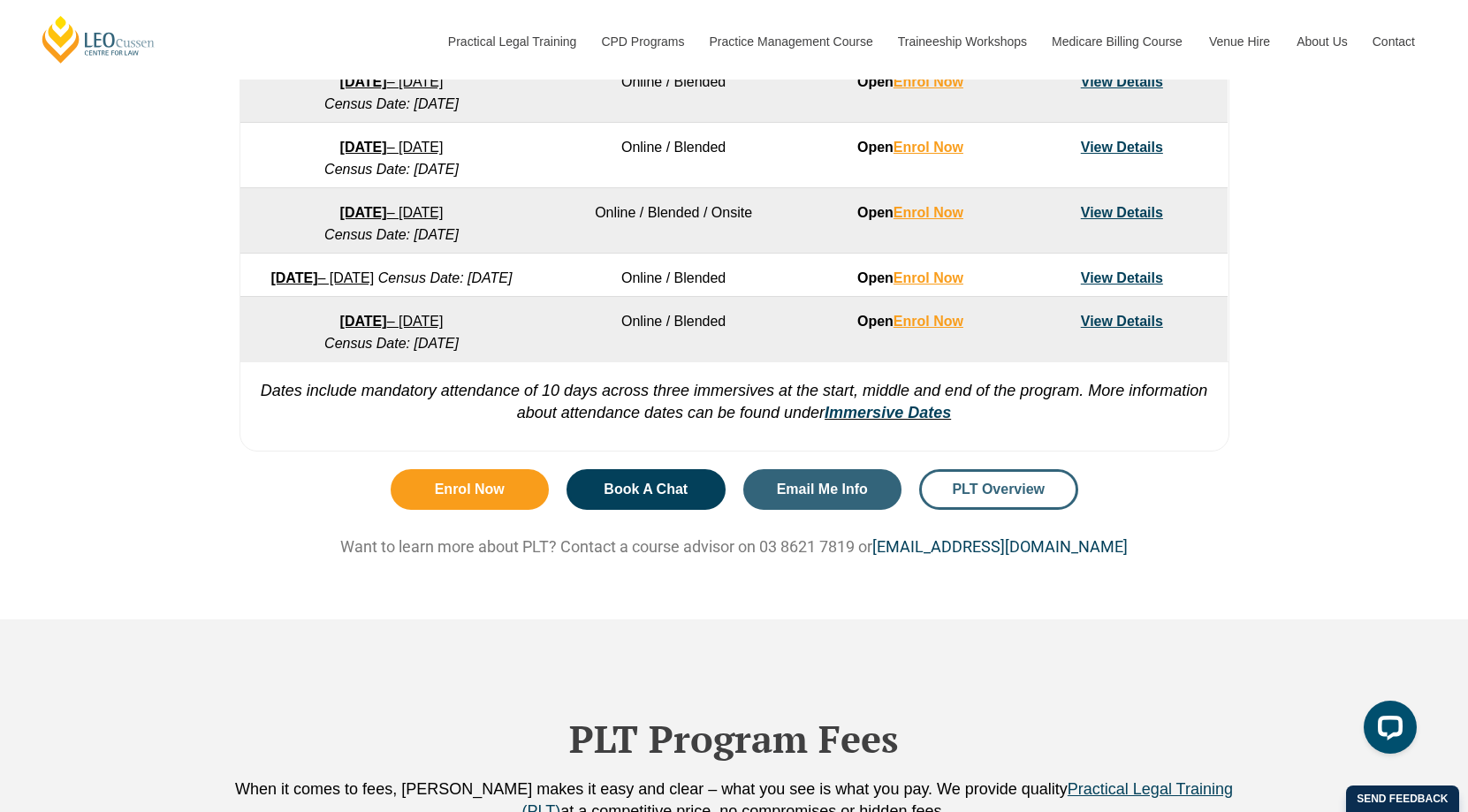
click at [1001, 497] on span "PLT Overview" at bounding box center [998, 489] width 92 height 14
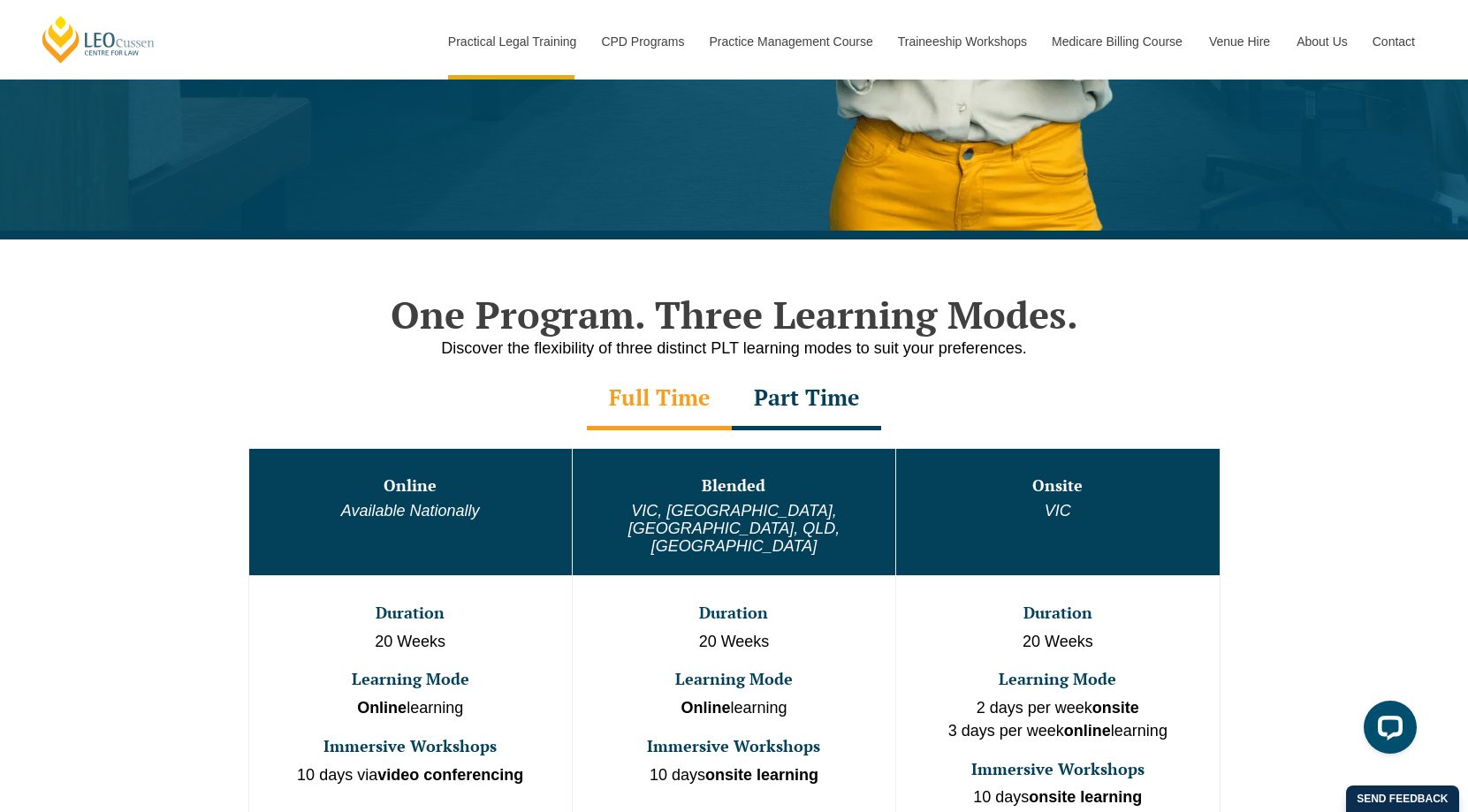
scroll to position [795, 0]
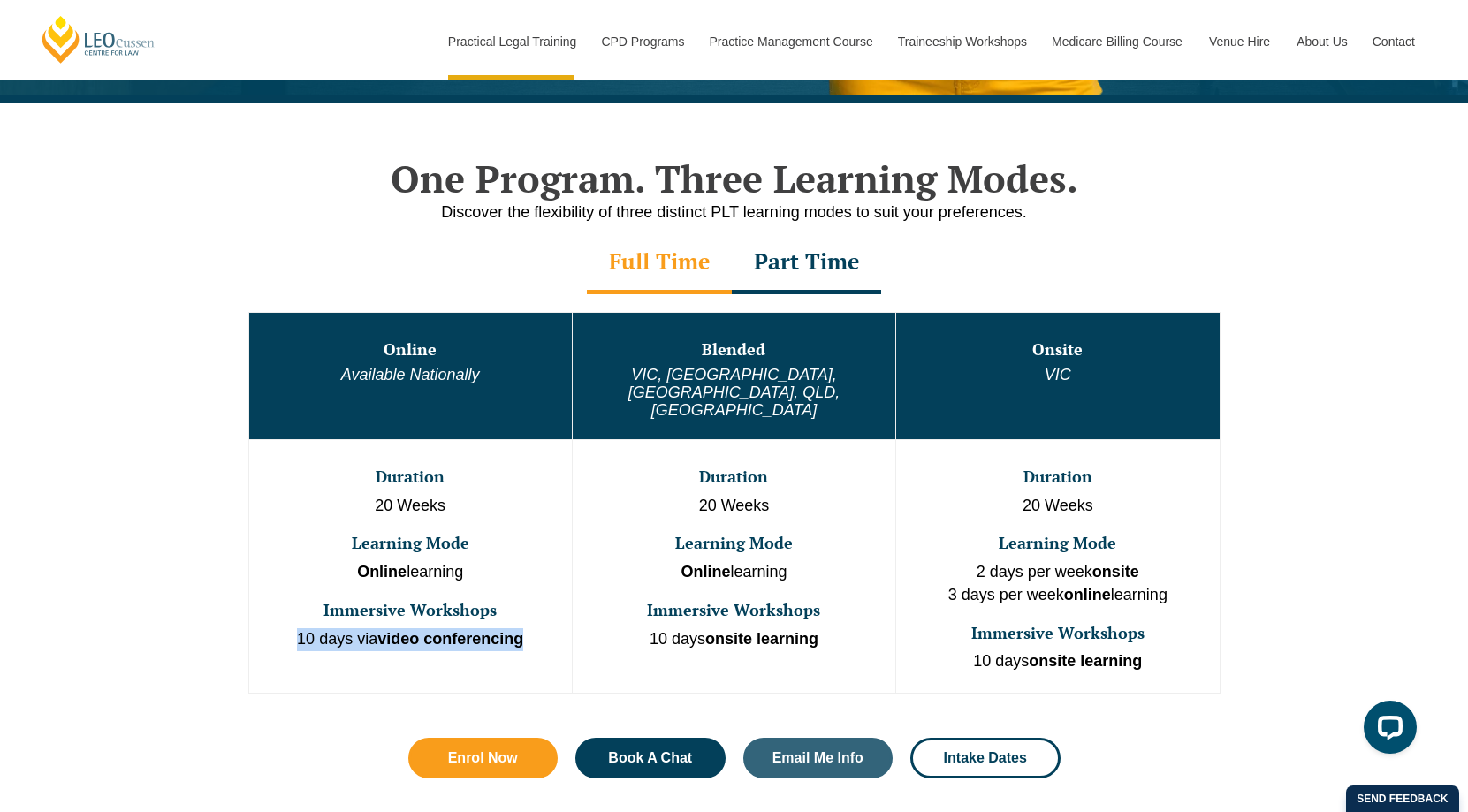
drag, startPoint x: 297, startPoint y: 601, endPoint x: 559, endPoint y: 601, distance: 262.0
click at [559, 628] on p "10 days via video conferencing" at bounding box center [411, 639] width 319 height 23
click at [514, 628] on p "10 days via video conferencing" at bounding box center [411, 639] width 319 height 23
drag, startPoint x: 546, startPoint y: 604, endPoint x: 131, endPoint y: 596, distance: 415.1
click at [304, 628] on p "10 days via video conferencing" at bounding box center [411, 639] width 319 height 23
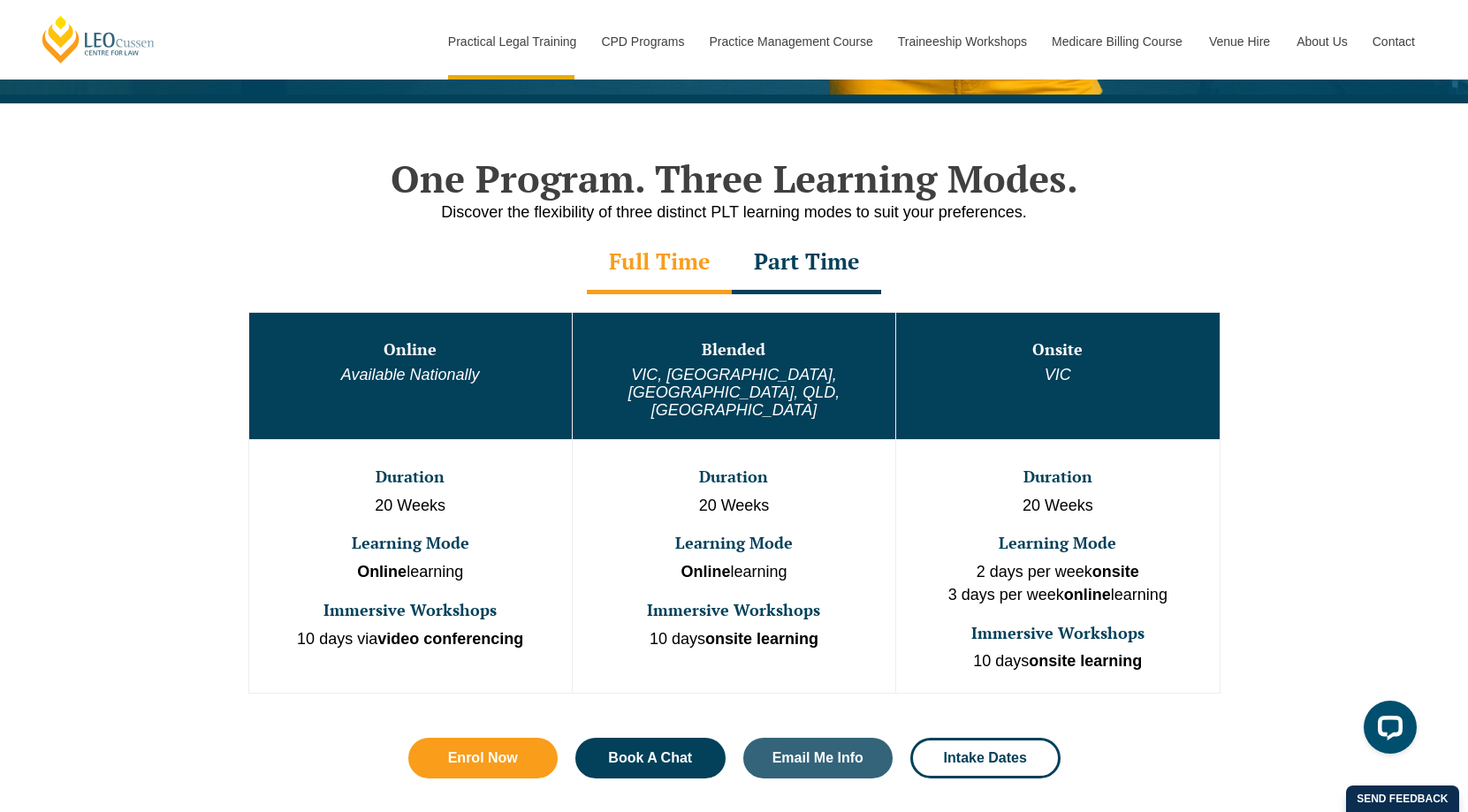
click at [127, 596] on div "One Program. Three Learning Modes. Discover the flexibility of three distinct P…" at bounding box center [734, 485] width 1468 height 763
click at [803, 270] on div "Part Time" at bounding box center [806, 263] width 150 height 62
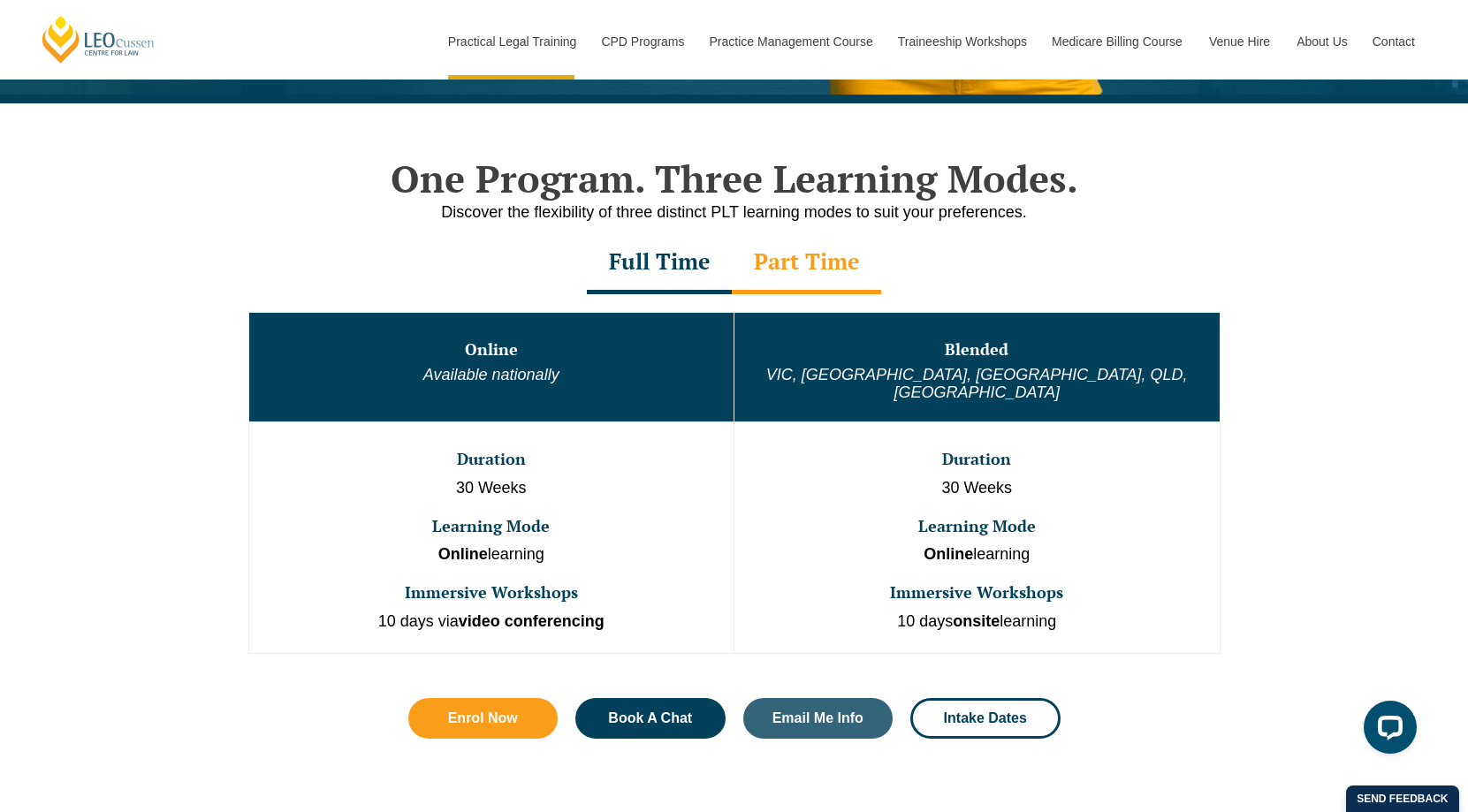
click at [694, 276] on div "Full Time" at bounding box center [659, 263] width 145 height 62
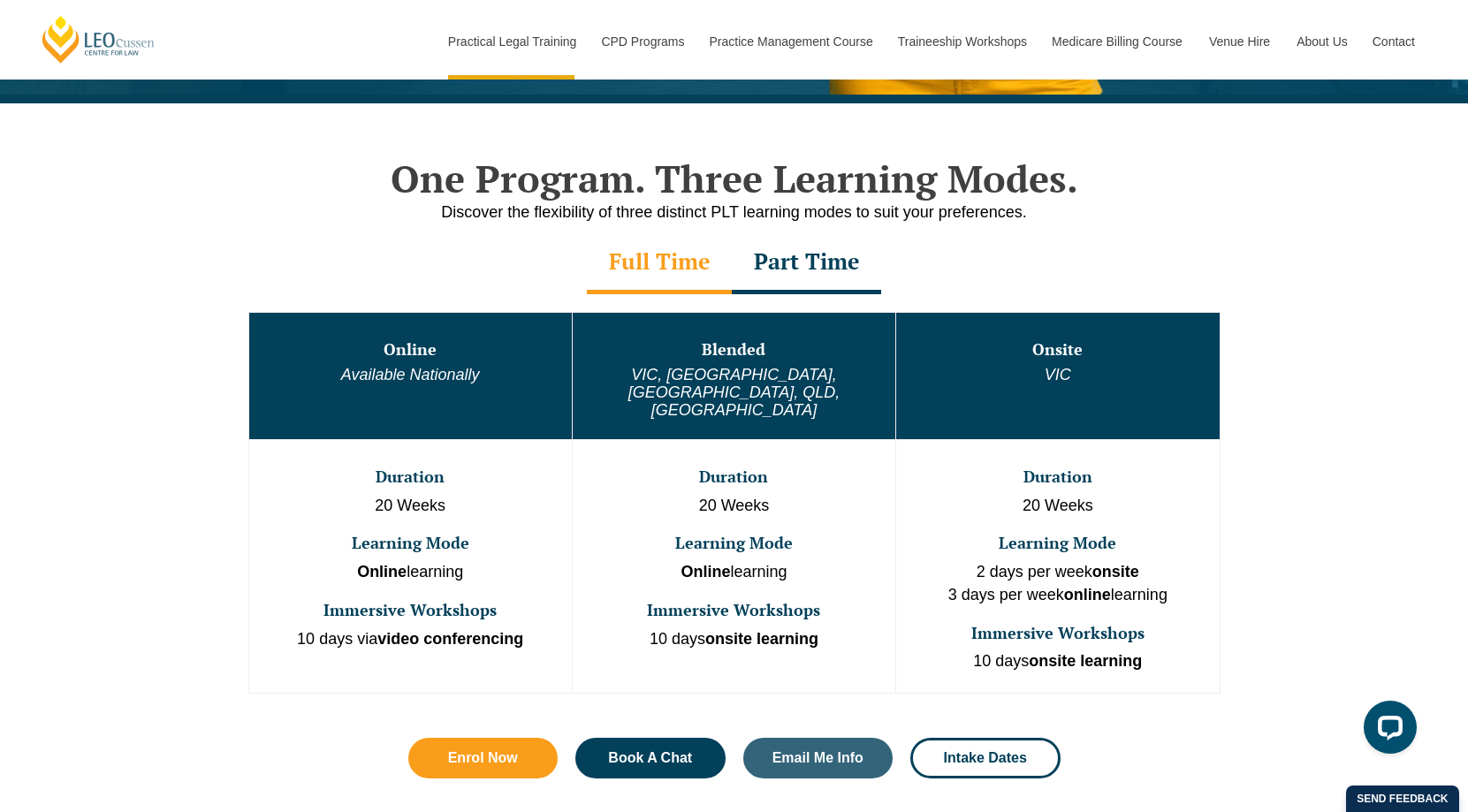
click at [801, 279] on div "Part Time" at bounding box center [806, 263] width 150 height 62
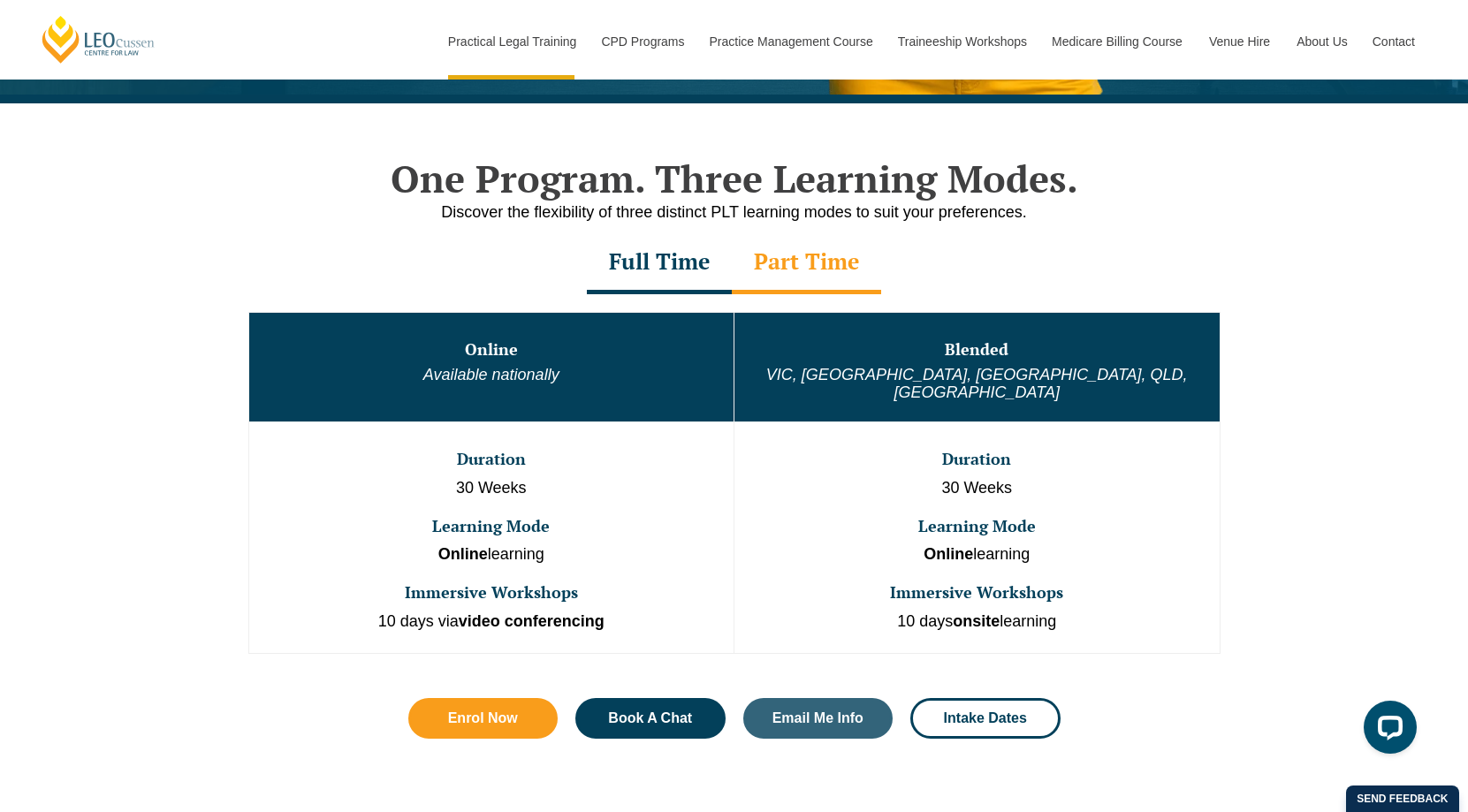
click at [615, 274] on div "Full Time" at bounding box center [659, 263] width 145 height 62
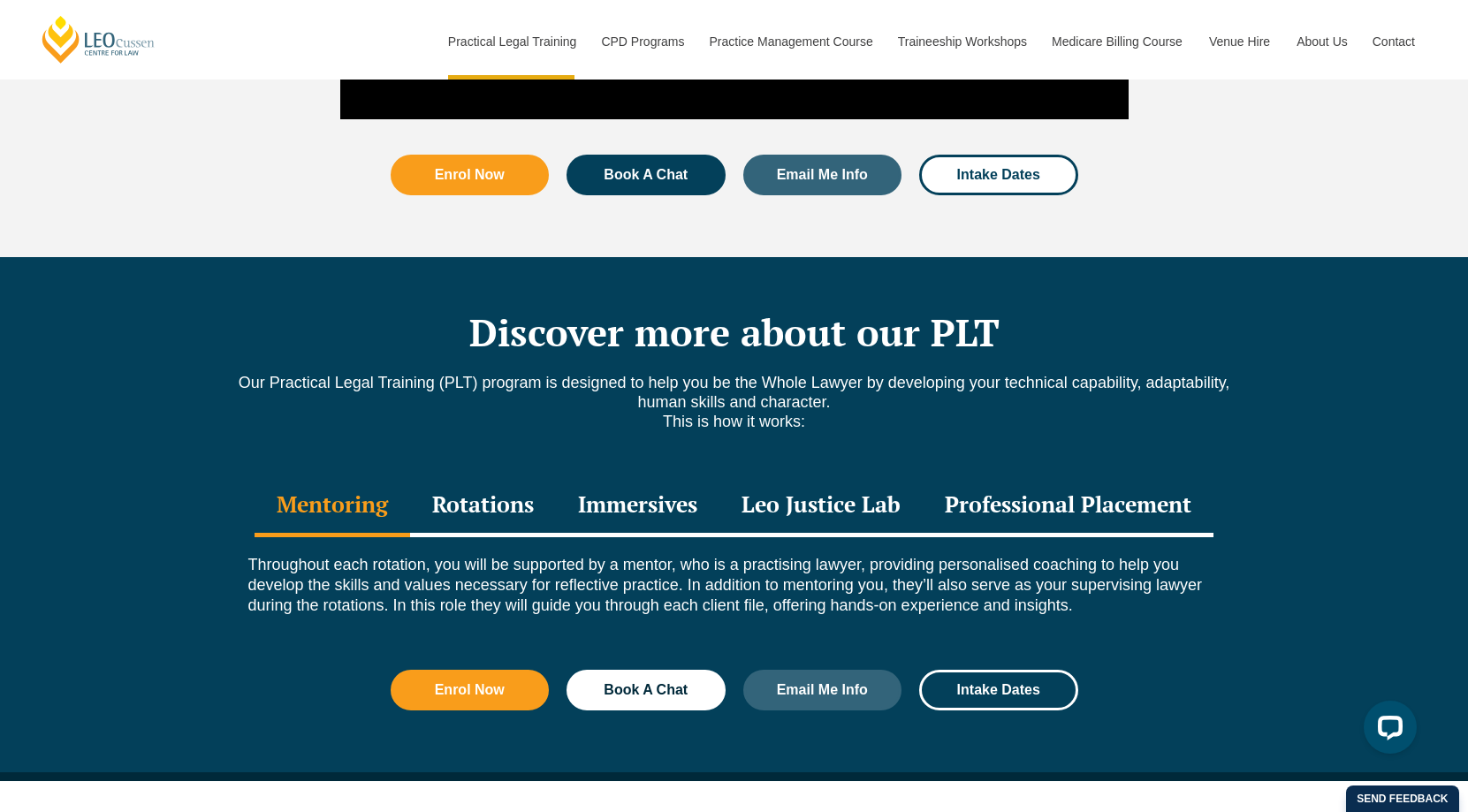
scroll to position [2473, 0]
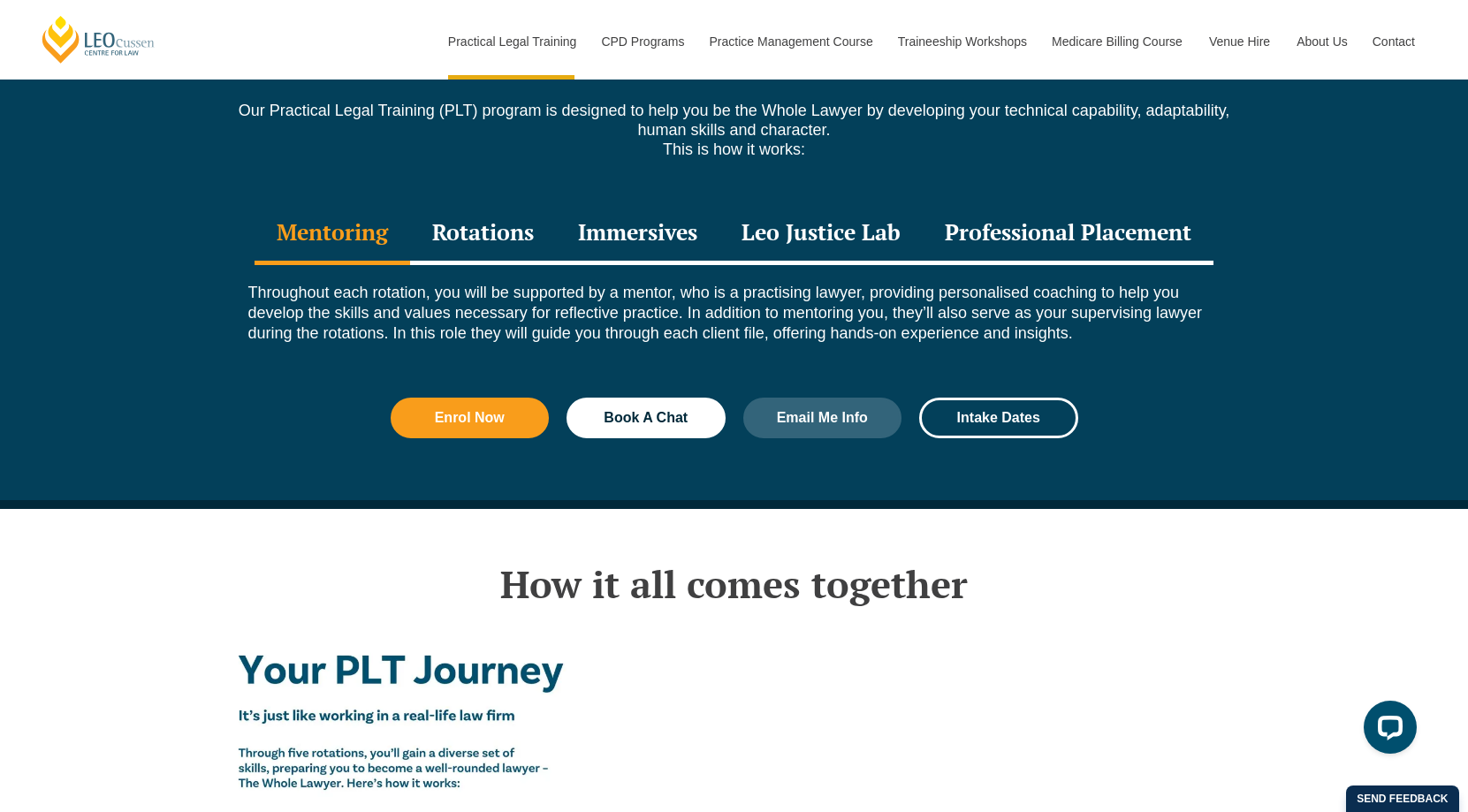
click at [477, 203] on div "Rotations" at bounding box center [482, 234] width 146 height 62
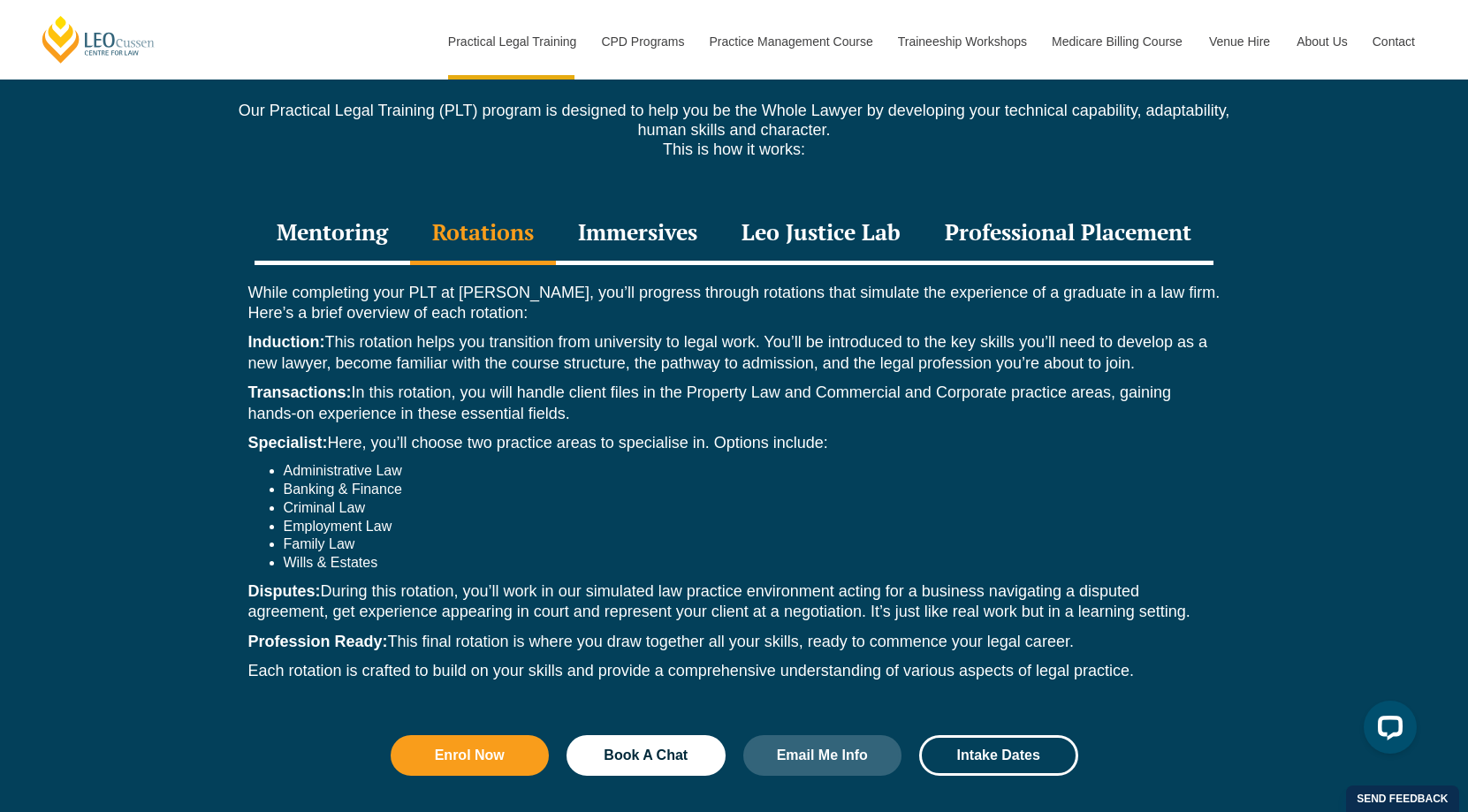
drag, startPoint x: 919, startPoint y: 205, endPoint x: 928, endPoint y: 207, distance: 9.2
click at [922, 205] on div "Mentoring Rotations Immersives Leo Justice Lab Professional Placement" at bounding box center [734, 234] width 1007 height 62
click at [964, 208] on div "Professional Placement" at bounding box center [1067, 234] width 291 height 62
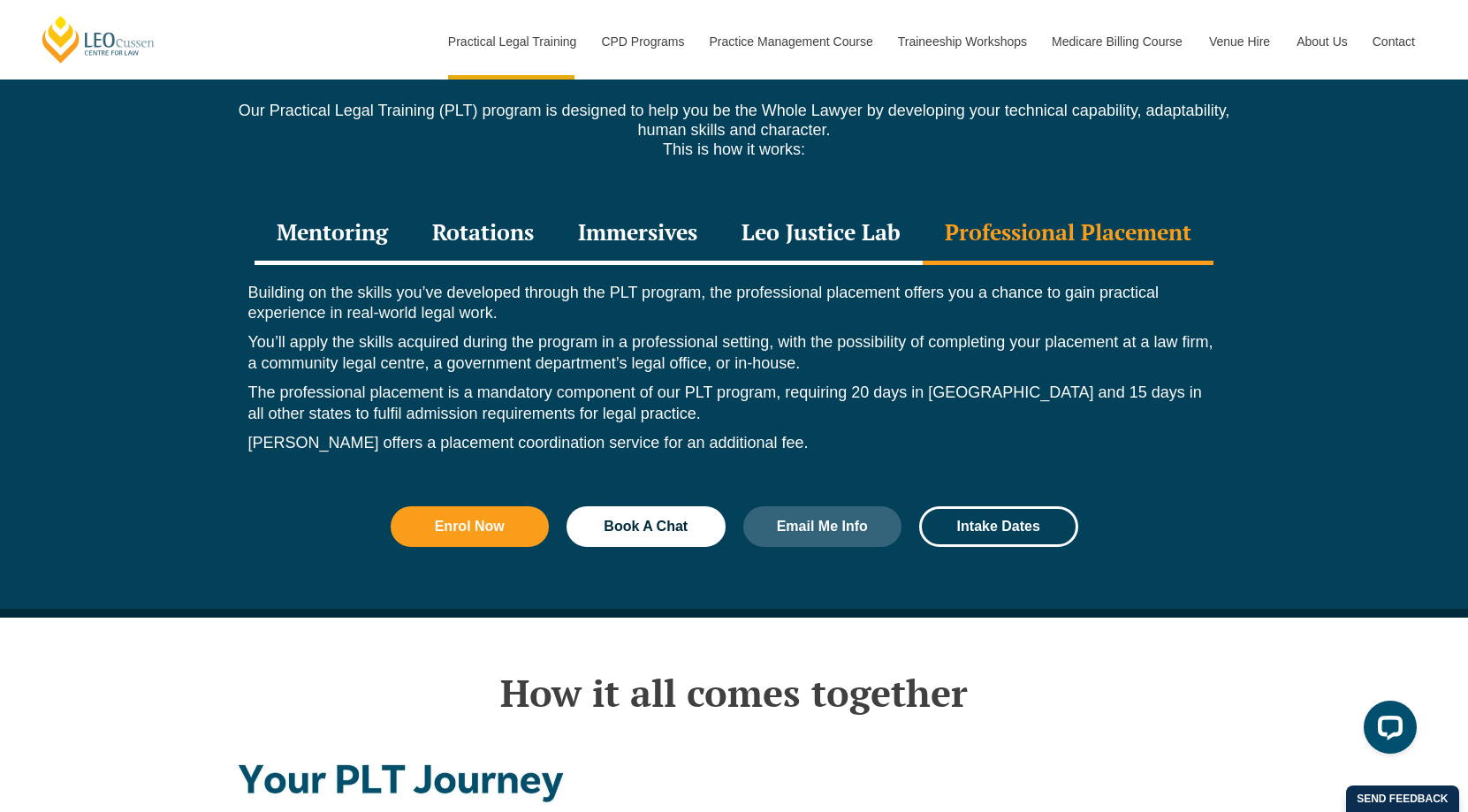
click at [427, 207] on div "Rotations" at bounding box center [482, 234] width 146 height 62
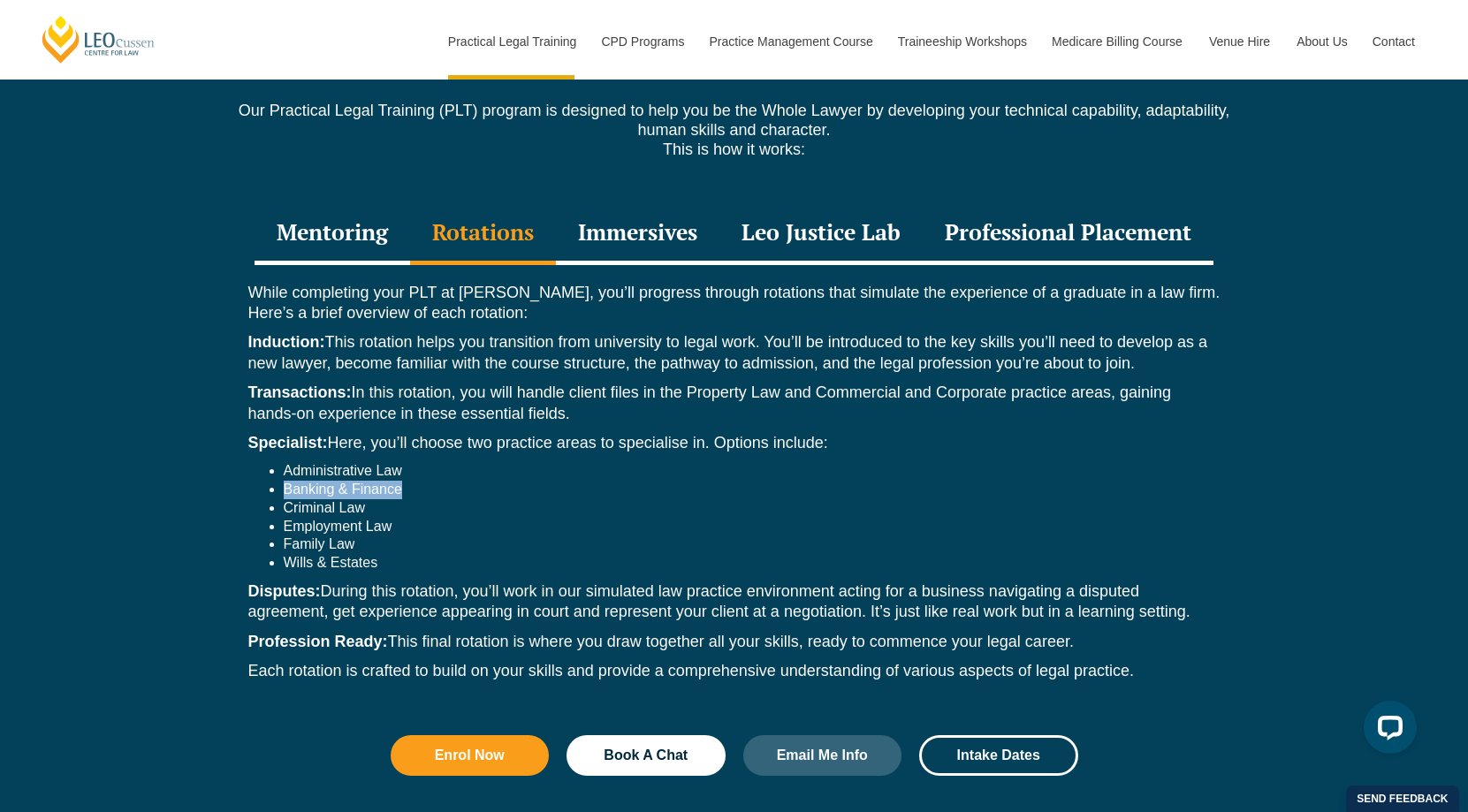
drag, startPoint x: 406, startPoint y: 450, endPoint x: 279, endPoint y: 452, distance: 127.0
click at [279, 462] on ul "Administrative Law Banking & Finance Criminal Law Employment Law Family Law Wil…" at bounding box center [734, 517] width 972 height 111
click at [435, 499] on li "Criminal Law" at bounding box center [752, 508] width 937 height 18
drag, startPoint x: 424, startPoint y: 484, endPoint x: 229, endPoint y: 496, distance: 195.4
click at [235, 496] on div "While completing your PLT at Leo Cussen, you’ll progress through rotations that…" at bounding box center [734, 486] width 1007 height 443
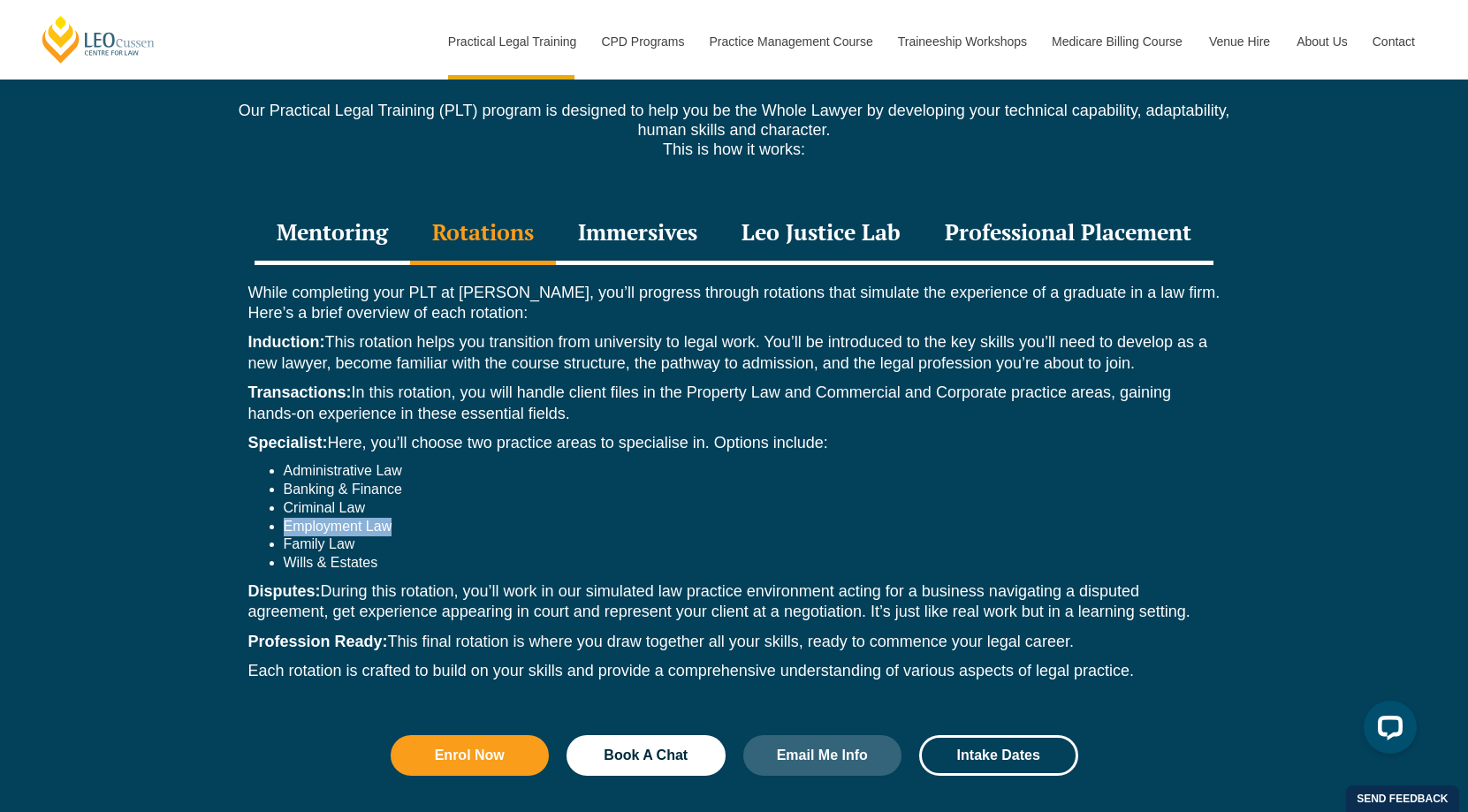
click at [433, 517] on li "Employment Law" at bounding box center [752, 527] width 937 height 18
drag, startPoint x: 433, startPoint y: 526, endPoint x: 147, endPoint y: 551, distance: 287.1
click at [160, 534] on div "Discover more about our PLT Our Practical Legal Training (PLT) program is desig…" at bounding box center [734, 414] width 1468 height 860
click at [404, 554] on li "Wills & Estates" at bounding box center [752, 563] width 937 height 18
drag, startPoint x: 470, startPoint y: 517, endPoint x: 386, endPoint y: 526, distance: 84.5
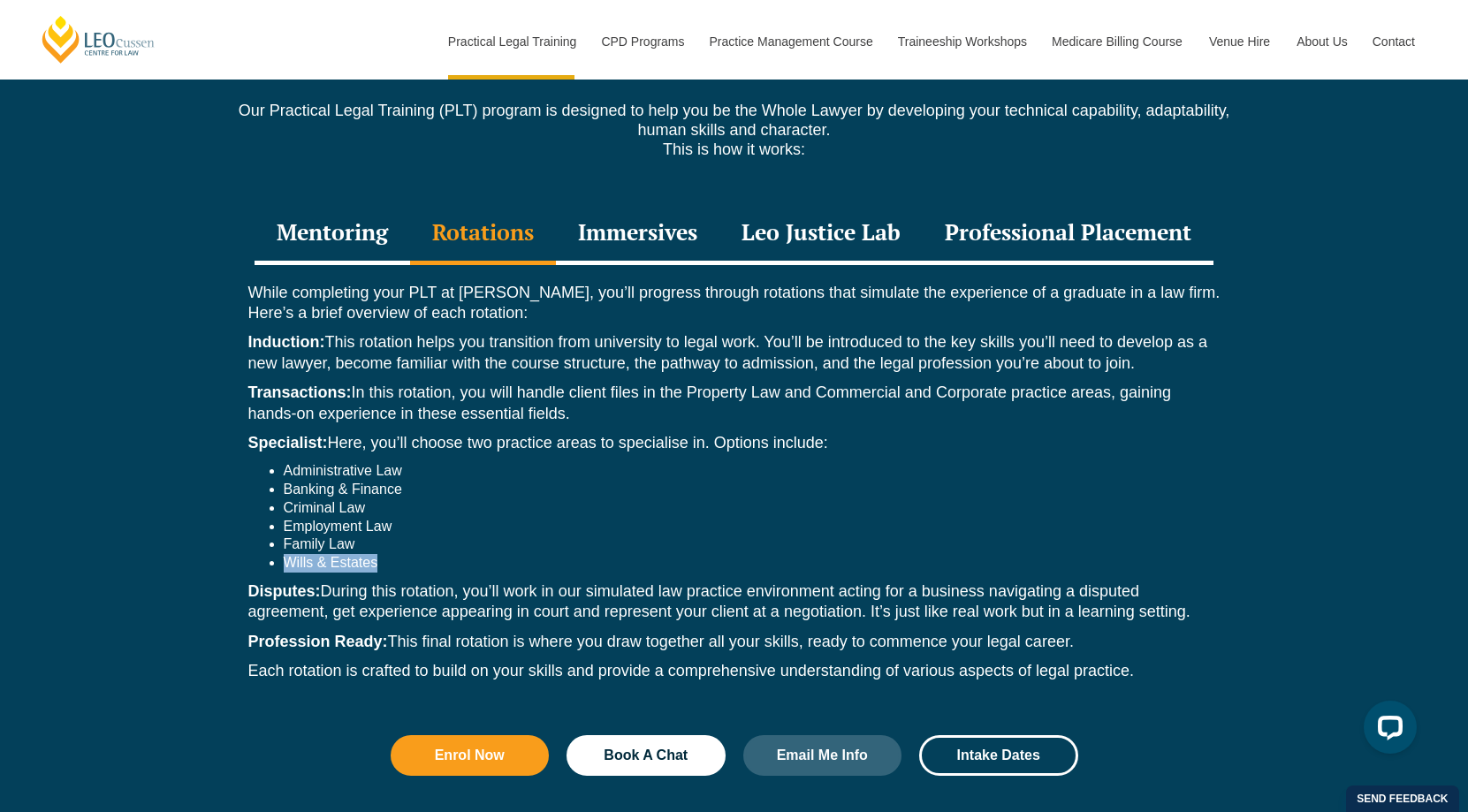
click at [386, 526] on ul "Administrative Law Banking & Finance Criminal Law Employment Law Family Law Wil…" at bounding box center [734, 517] width 972 height 111
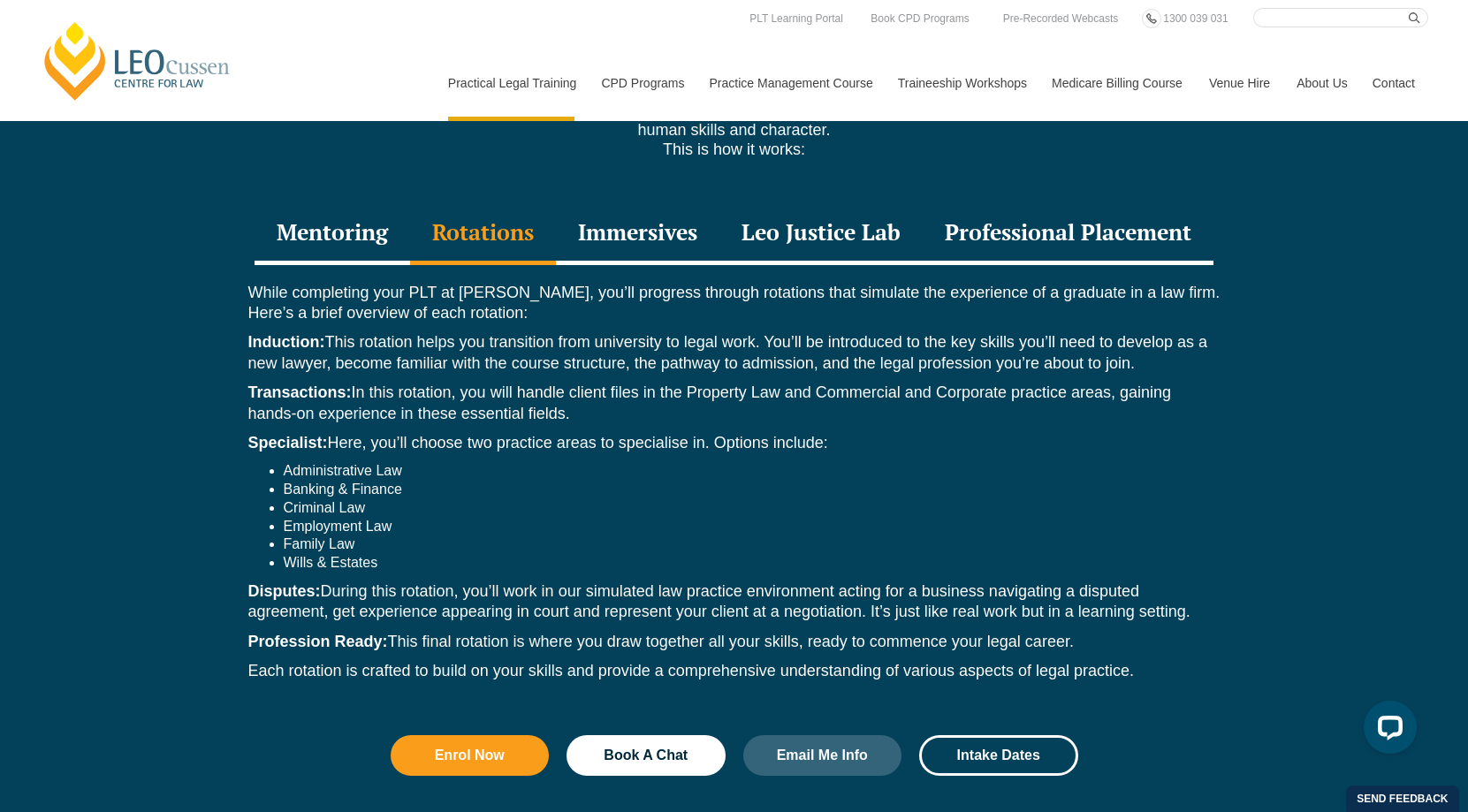
click at [643, 223] on div "Immersives" at bounding box center [637, 234] width 163 height 62
